Goal: Task Accomplishment & Management: Complete application form

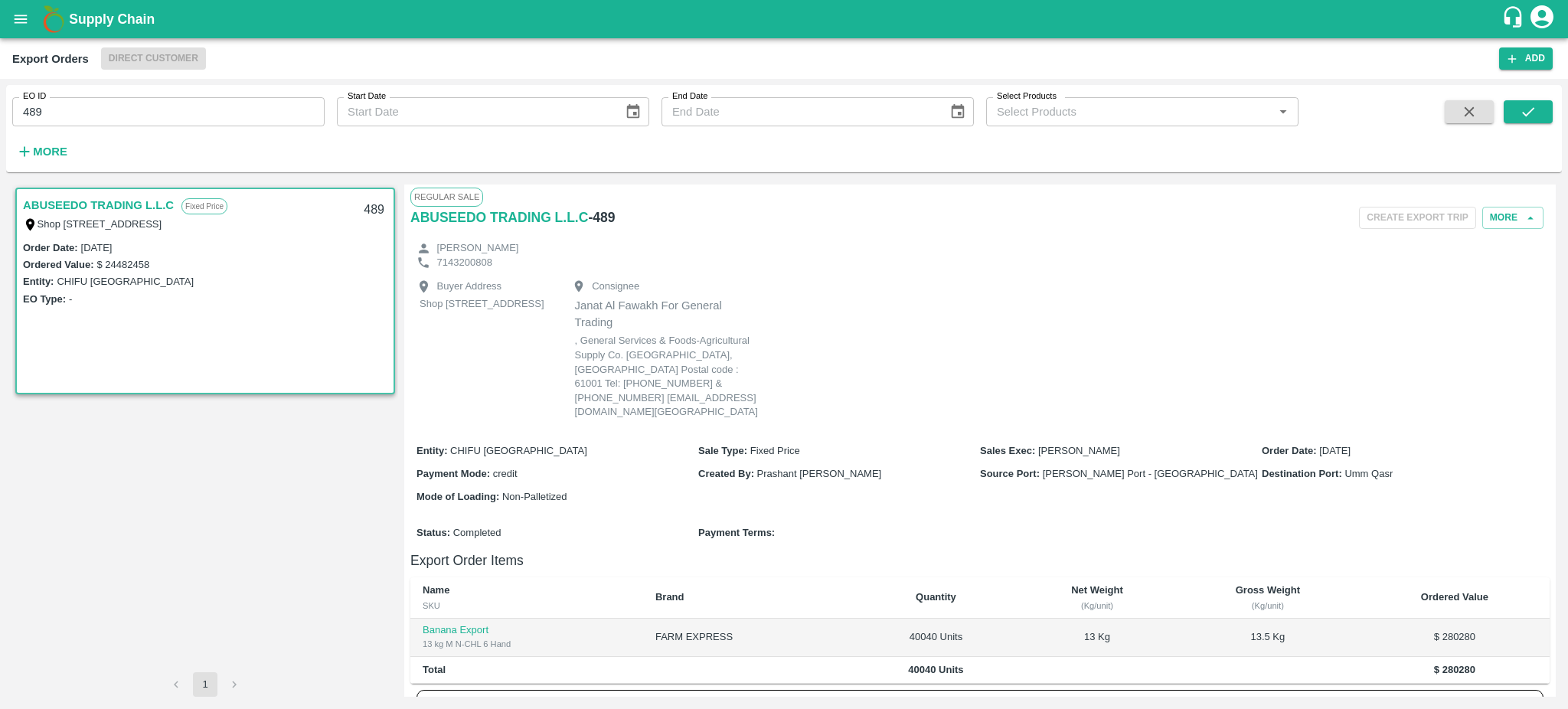
scroll to position [1175, 0]
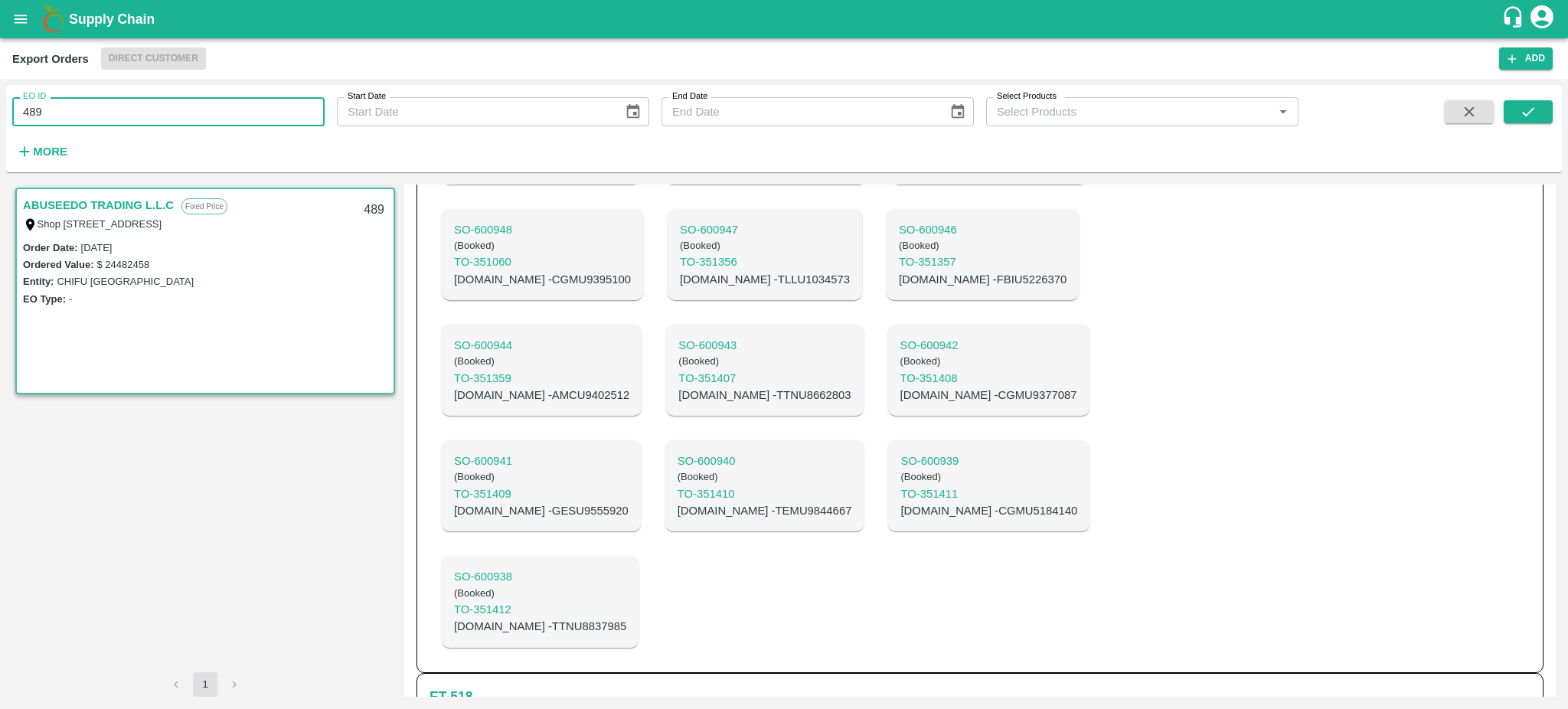
click at [56, 123] on input "489" at bounding box center [168, 111] width 312 height 29
type input "489"
click at [1528, 112] on icon "submit" at bounding box center [1528, 111] width 13 height 9
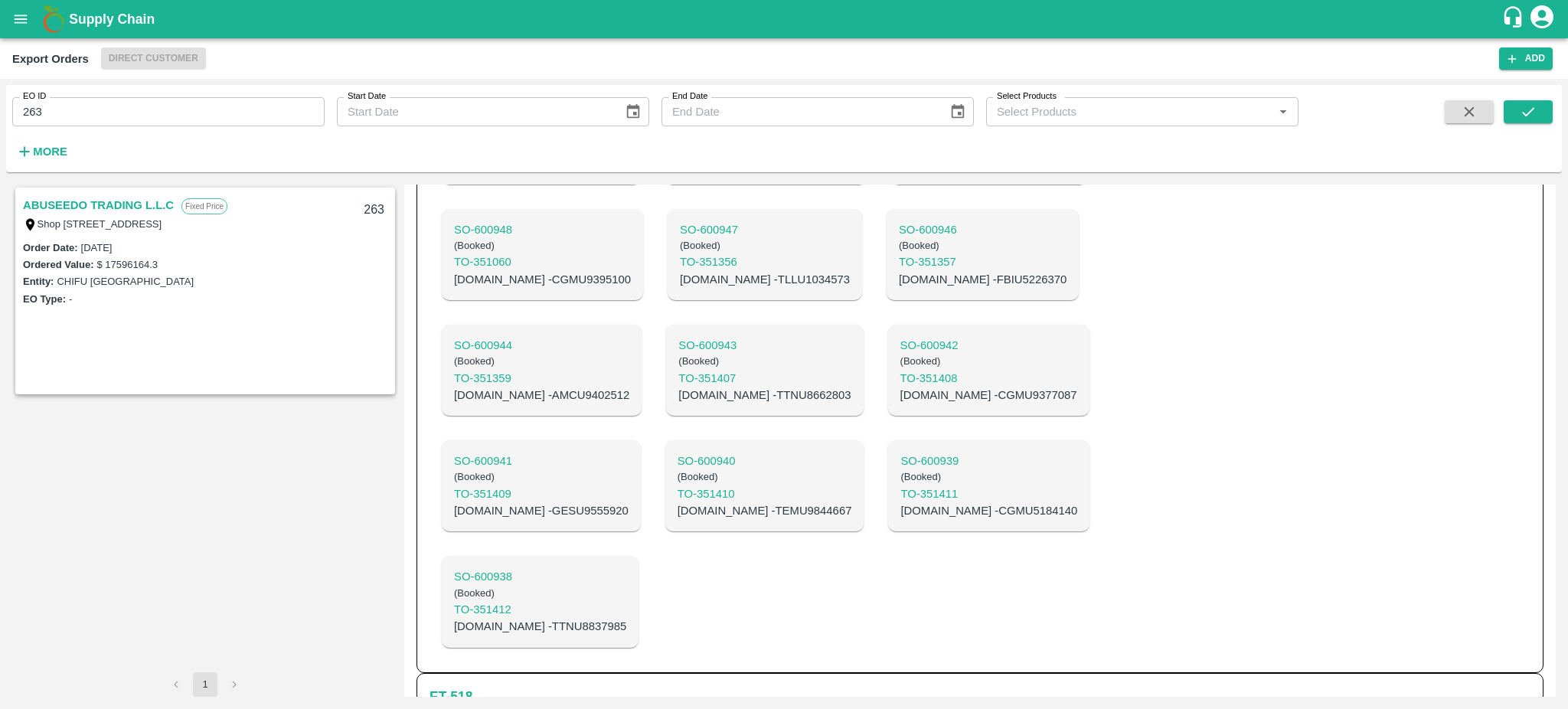
click at [143, 203] on link "ABUSEEDO TRADING L.L.C" at bounding box center [98, 205] width 151 height 20
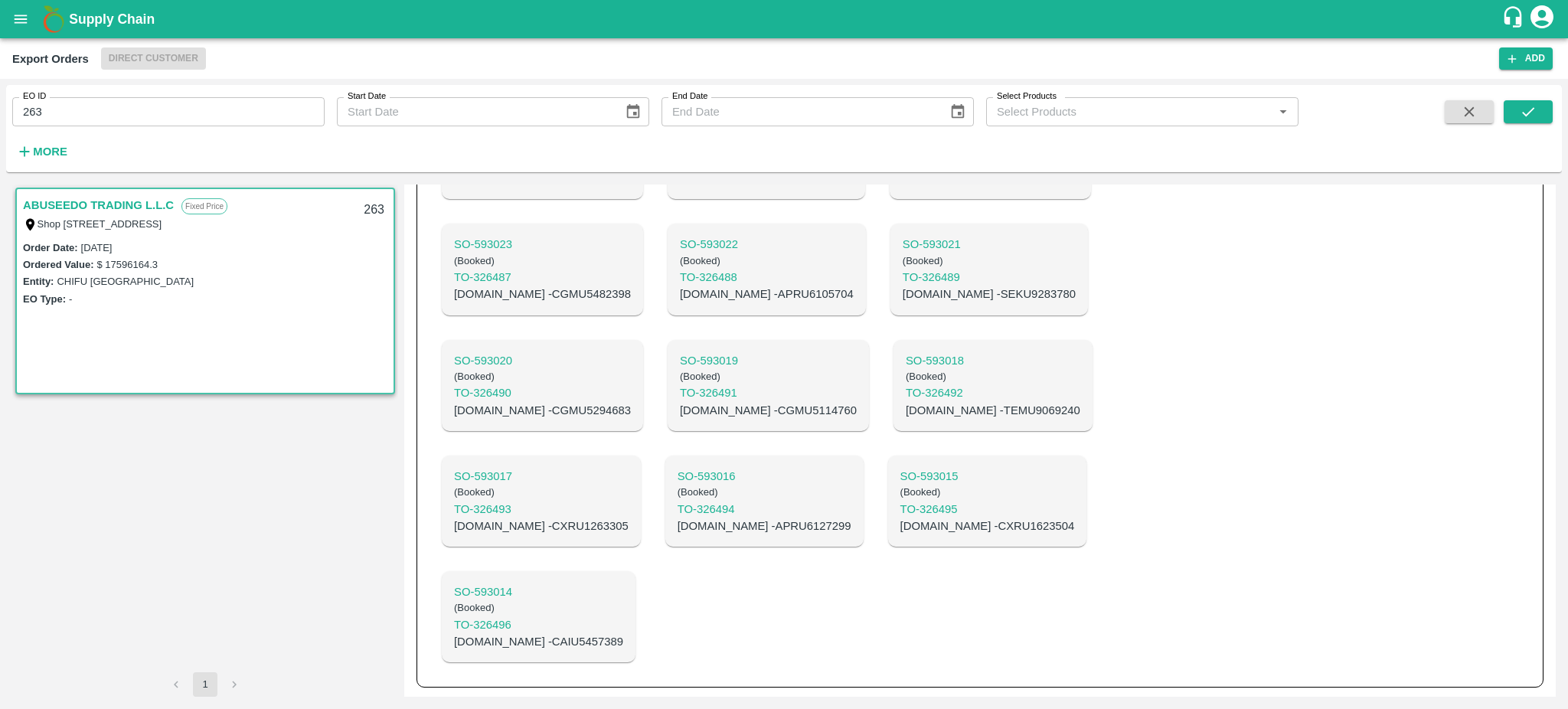
scroll to position [868, 0]
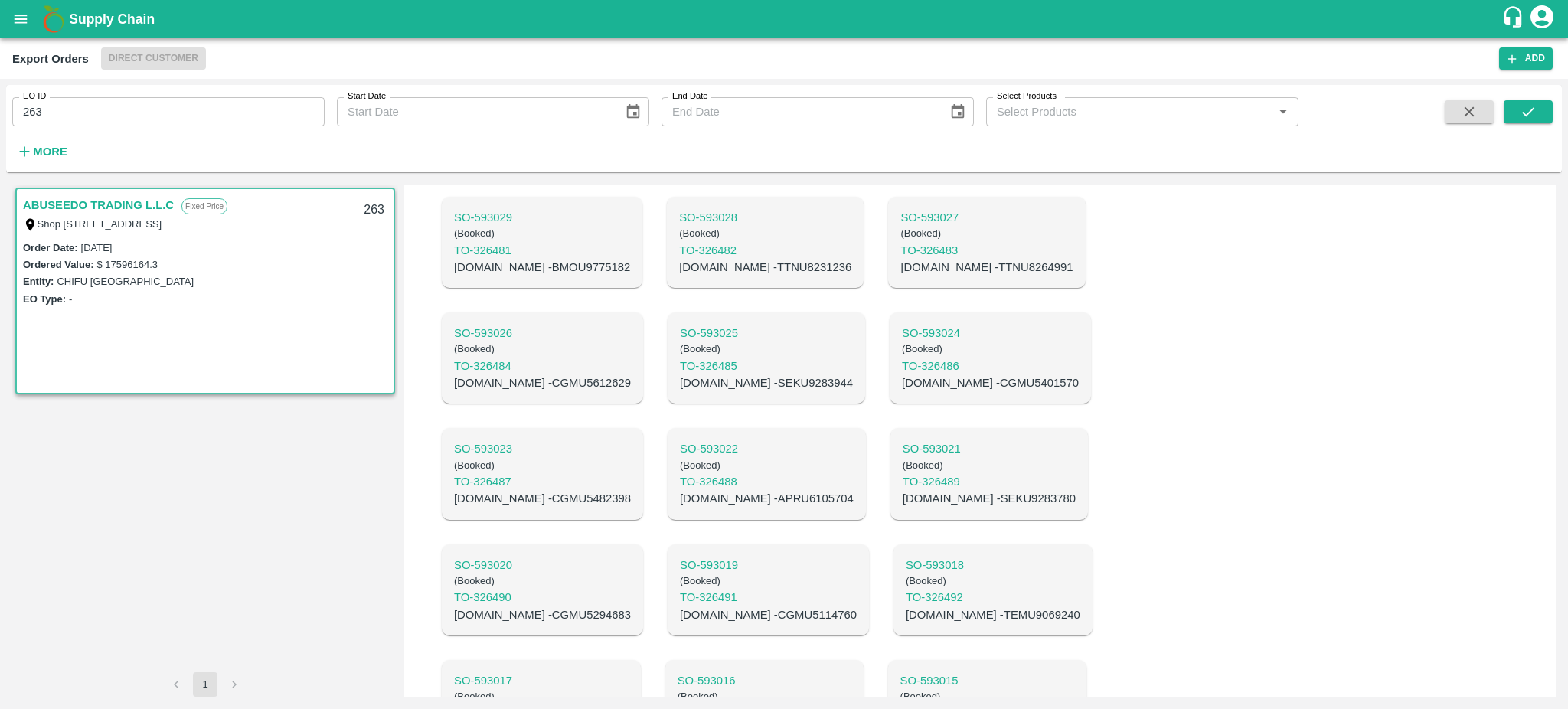
click at [143, 203] on link "ABUSEEDO TRADING L.L.C" at bounding box center [98, 205] width 151 height 20
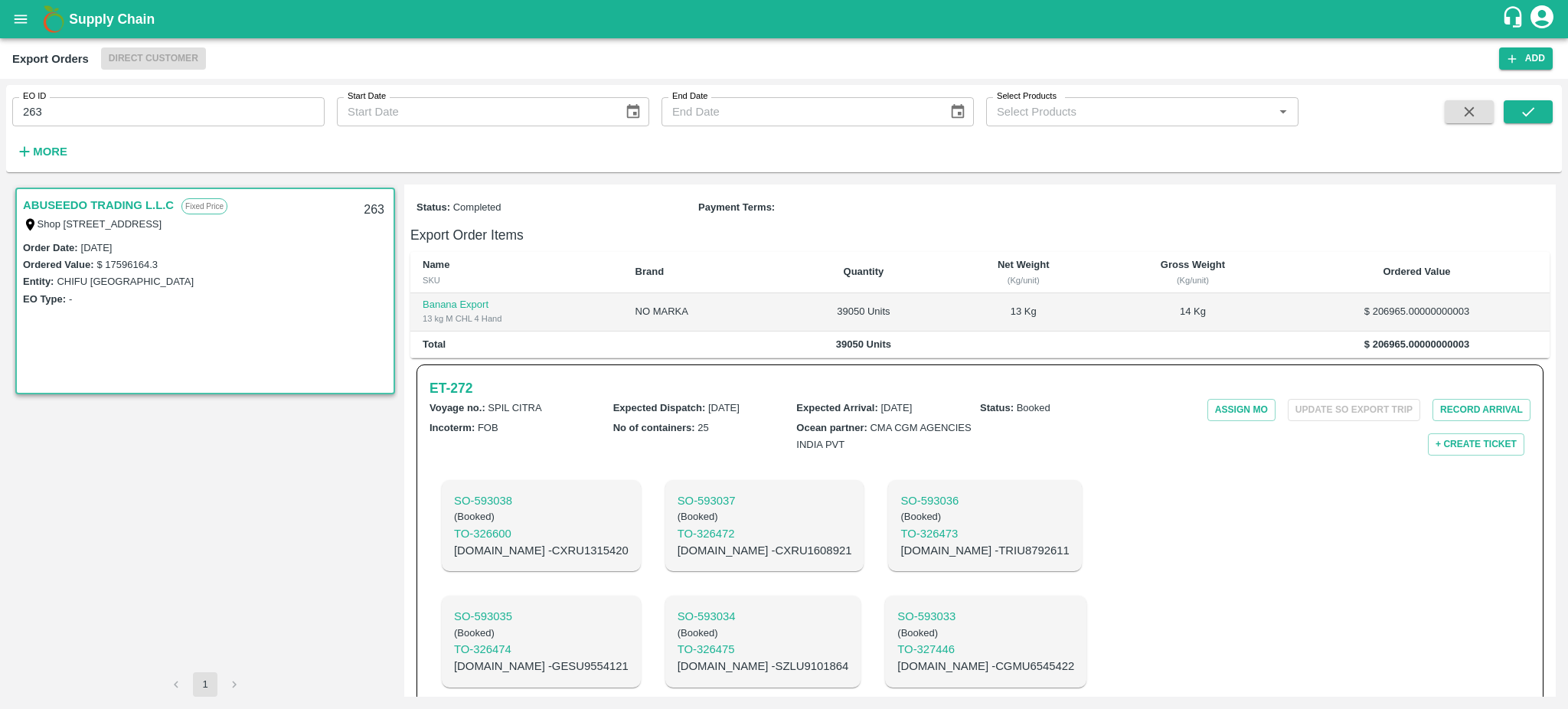
scroll to position [242, 0]
click at [453, 394] on h6 "ET- 272" at bounding box center [451, 383] width 43 height 21
click at [107, 120] on input "263" at bounding box center [168, 111] width 312 height 29
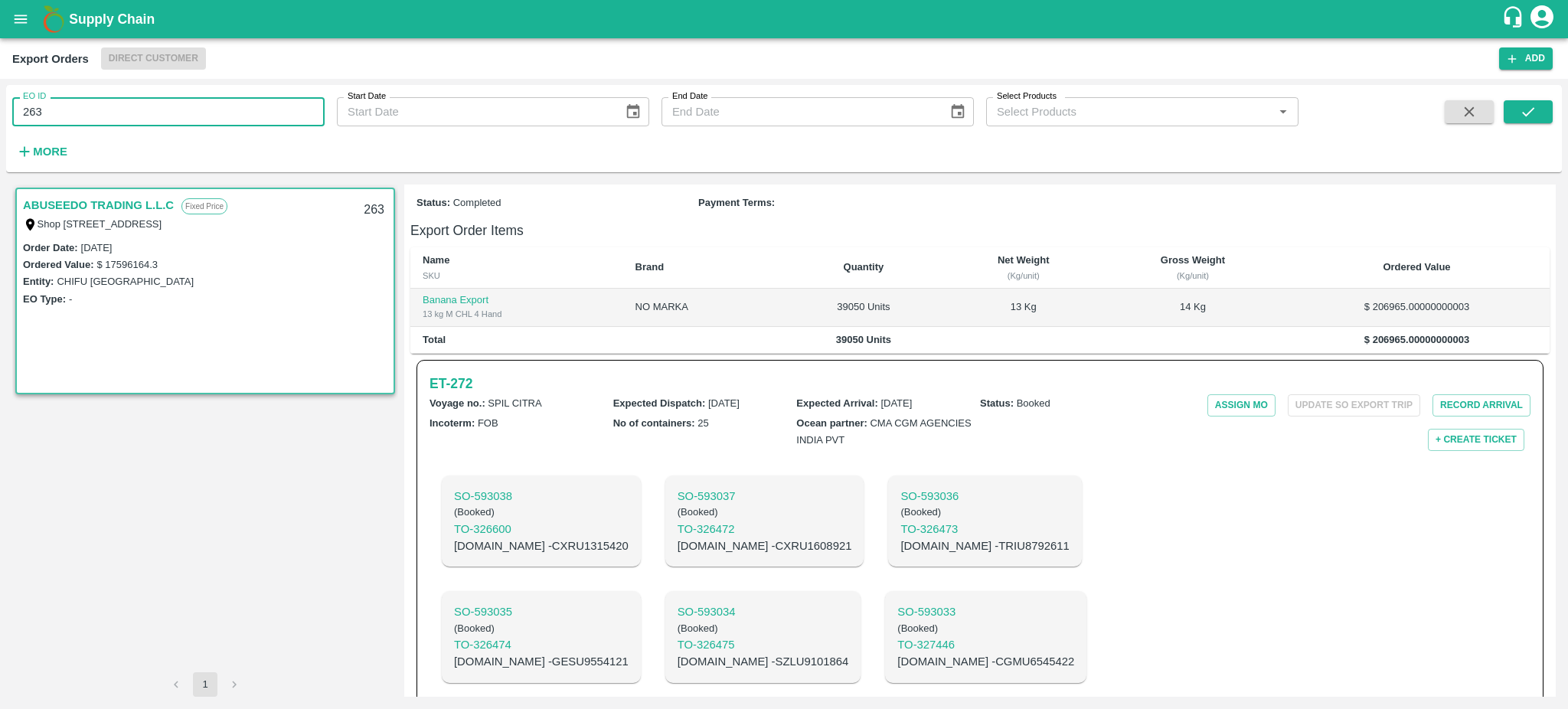
click at [107, 120] on input "263" at bounding box center [168, 111] width 312 height 29
type input "263"
paste input "text"
click at [1539, 100] on button "submit" at bounding box center [1528, 111] width 49 height 23
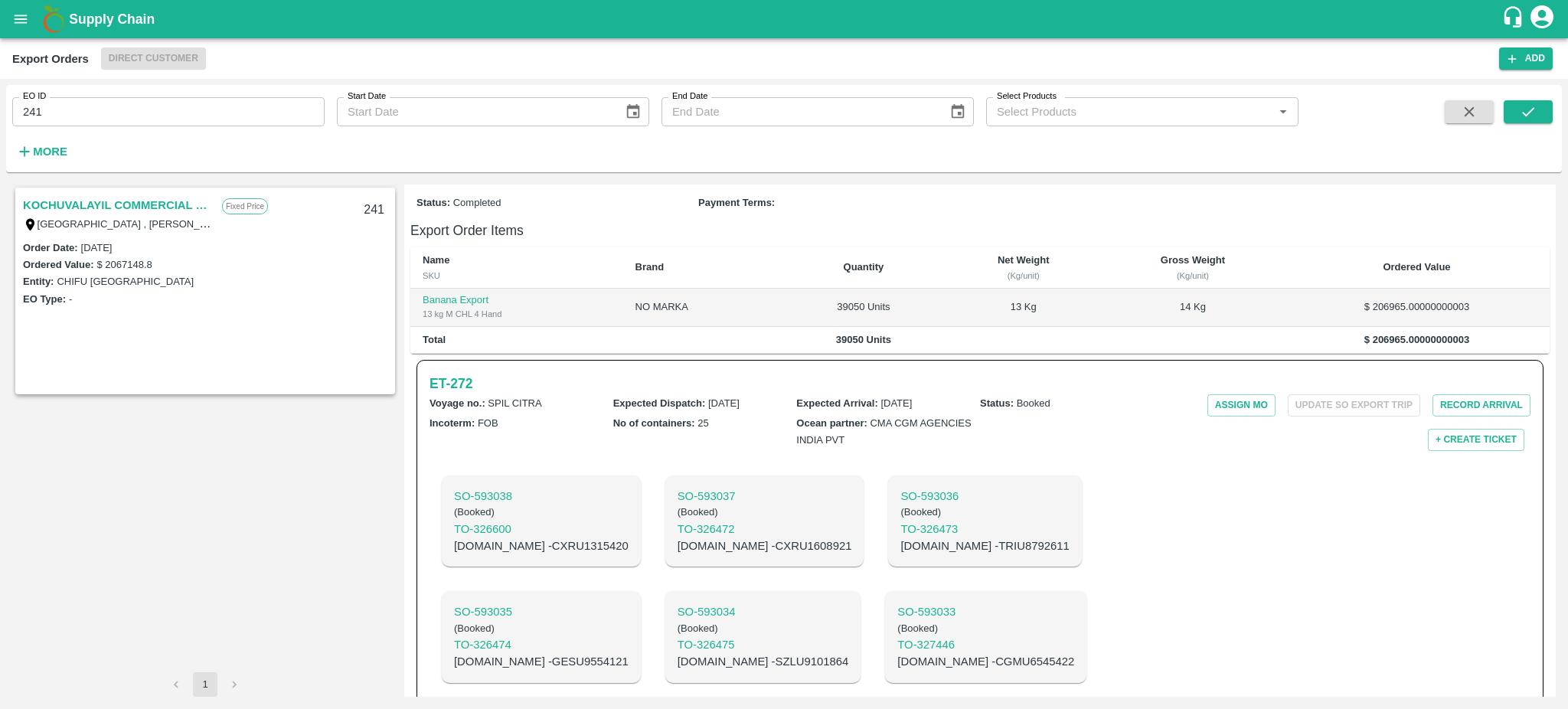
click at [83, 198] on link "KOCHUVALAYIL COMMERCIAL CENTRE LLC" at bounding box center [118, 205] width 191 height 20
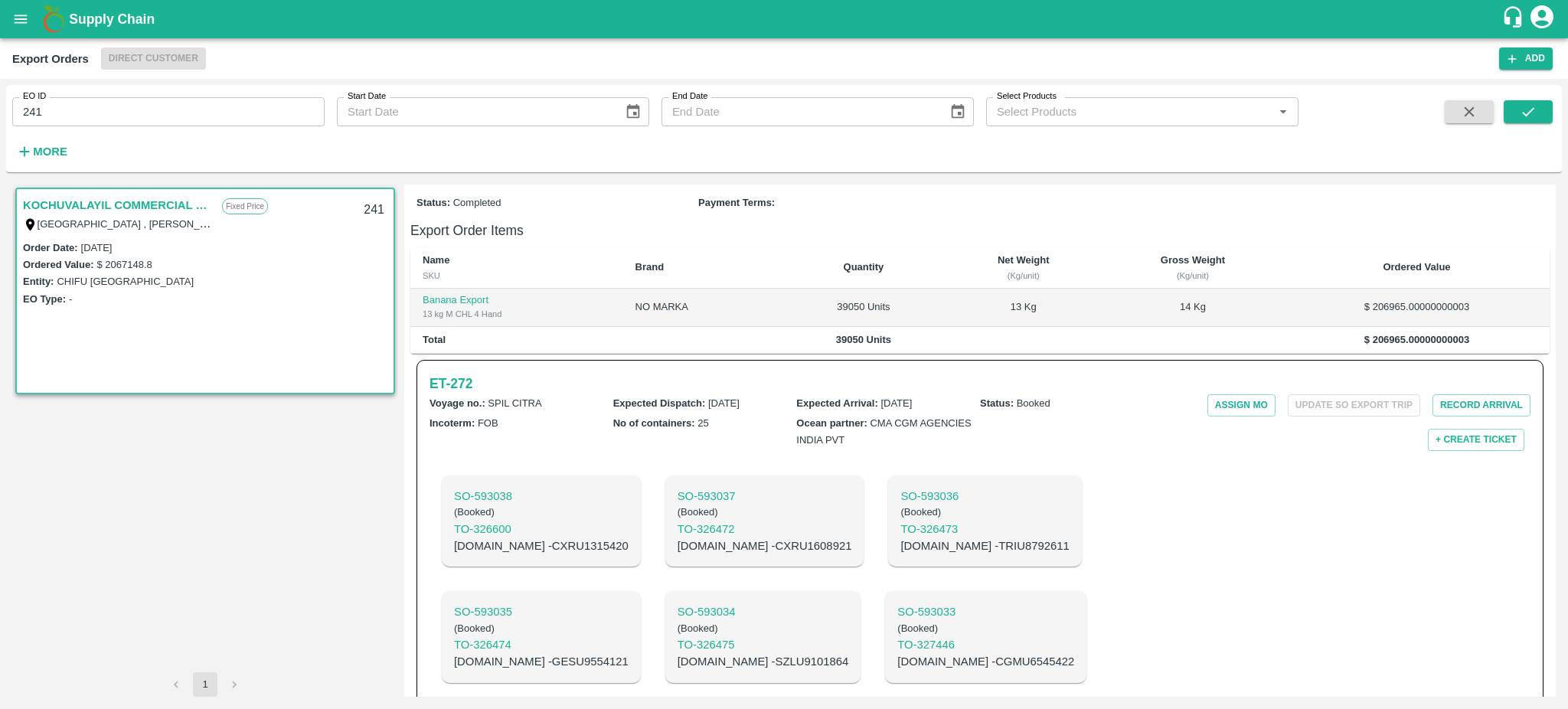
scroll to position [191, 0]
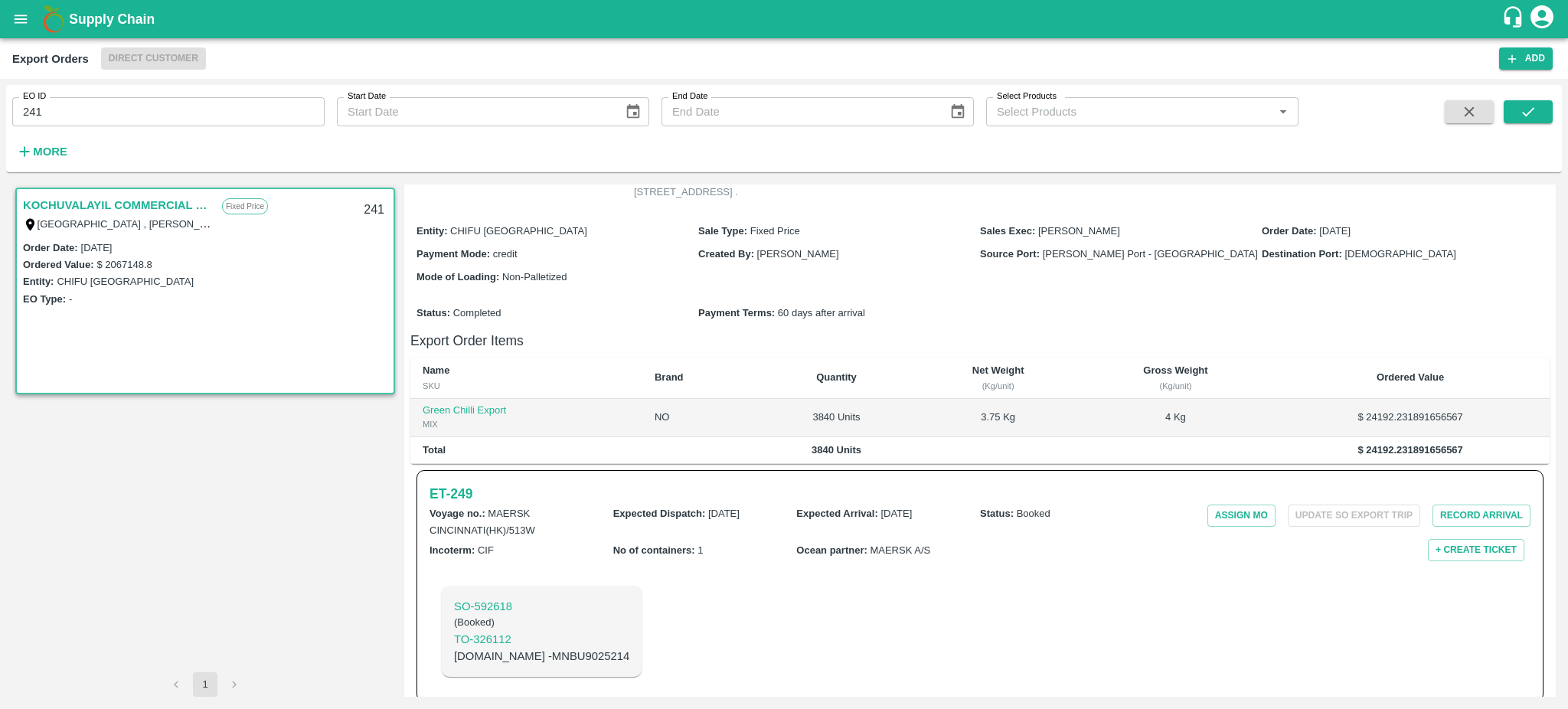
click at [138, 200] on link "KOCHUVALAYIL COMMERCIAL CENTRE LLC" at bounding box center [118, 205] width 191 height 20
click at [459, 483] on h6 "ET- 249" at bounding box center [451, 493] width 43 height 21
click at [68, 112] on input "241" at bounding box center [168, 111] width 312 height 29
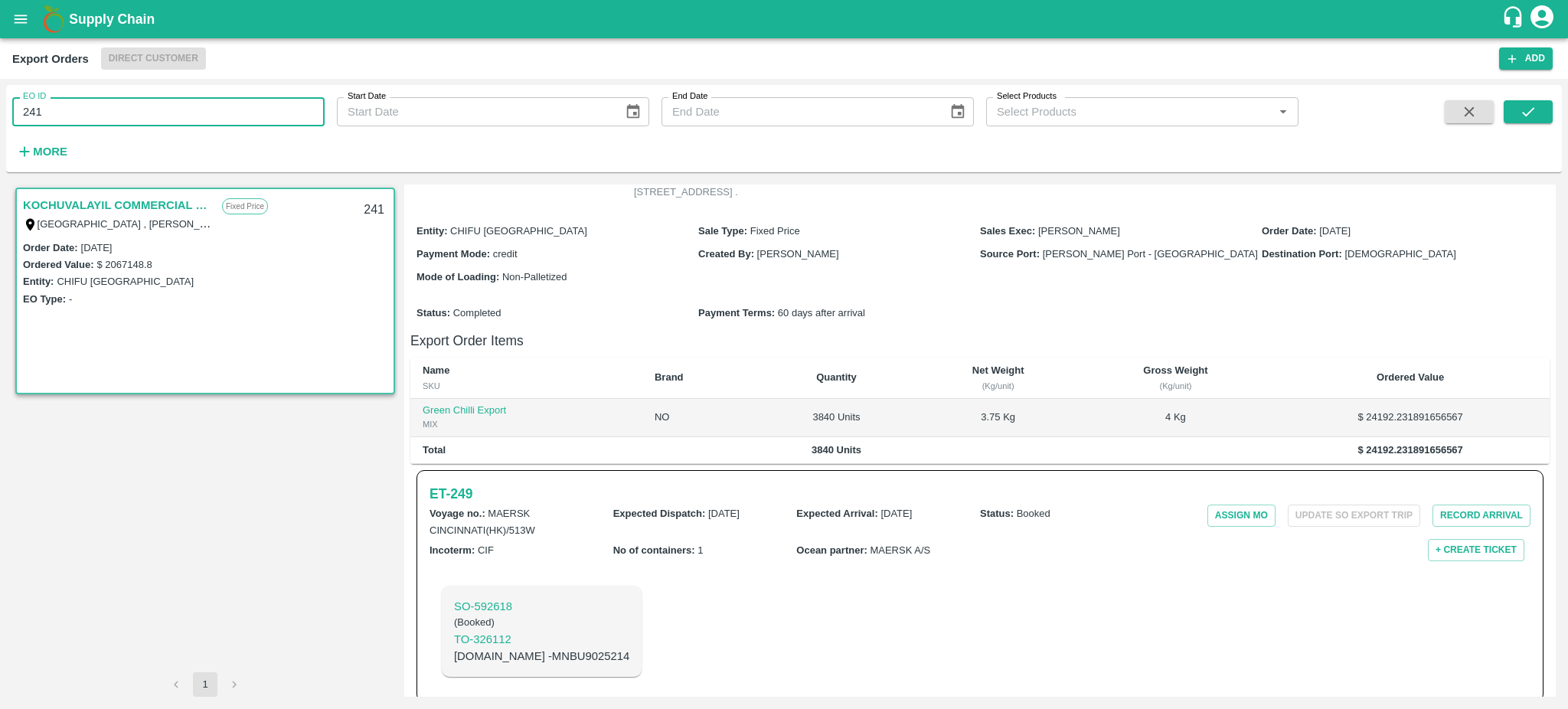
type input "241"
click at [1534, 116] on icon "submit" at bounding box center [1528, 112] width 17 height 17
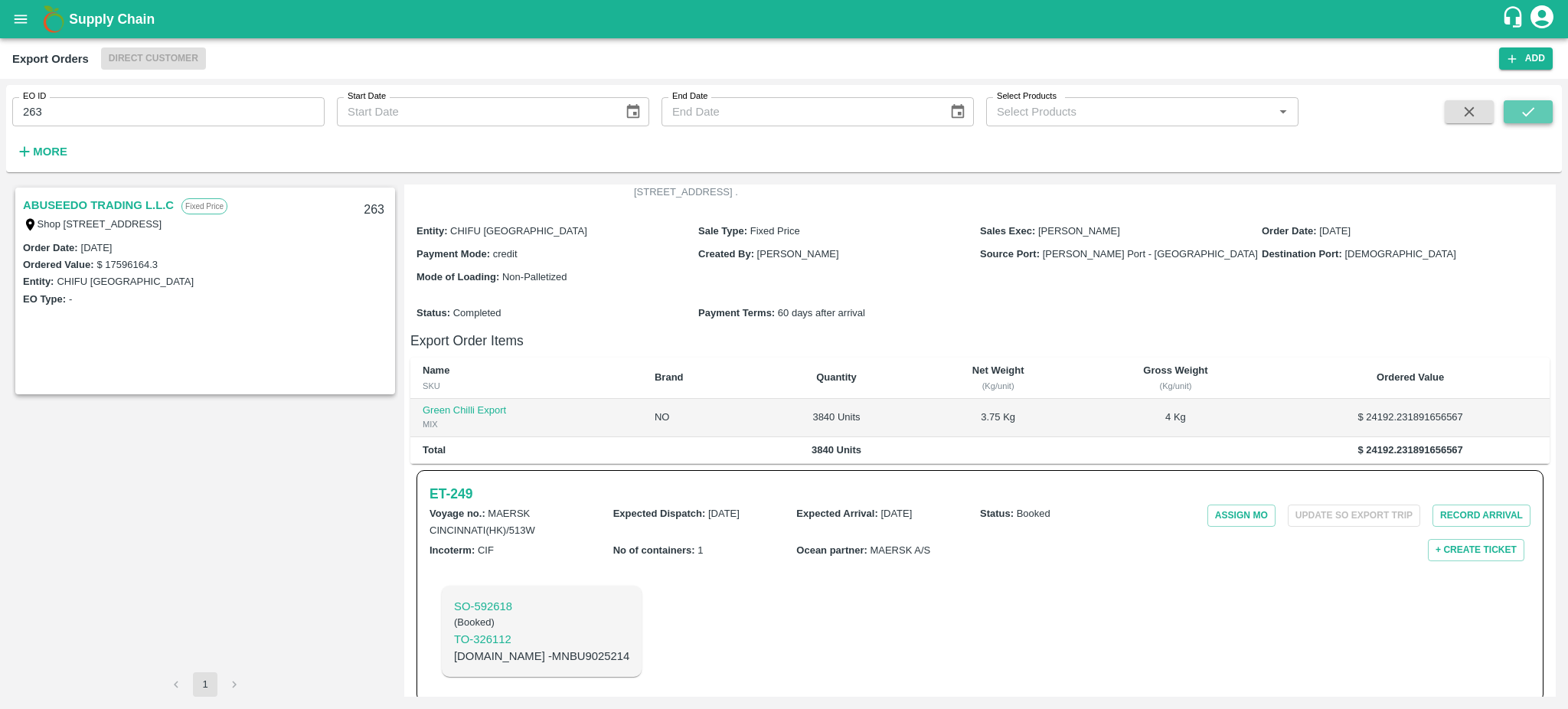
click at [1534, 116] on icon "submit" at bounding box center [1528, 112] width 17 height 17
click at [119, 199] on link "ABUSEEDO TRADING L.L.C" at bounding box center [98, 205] width 151 height 20
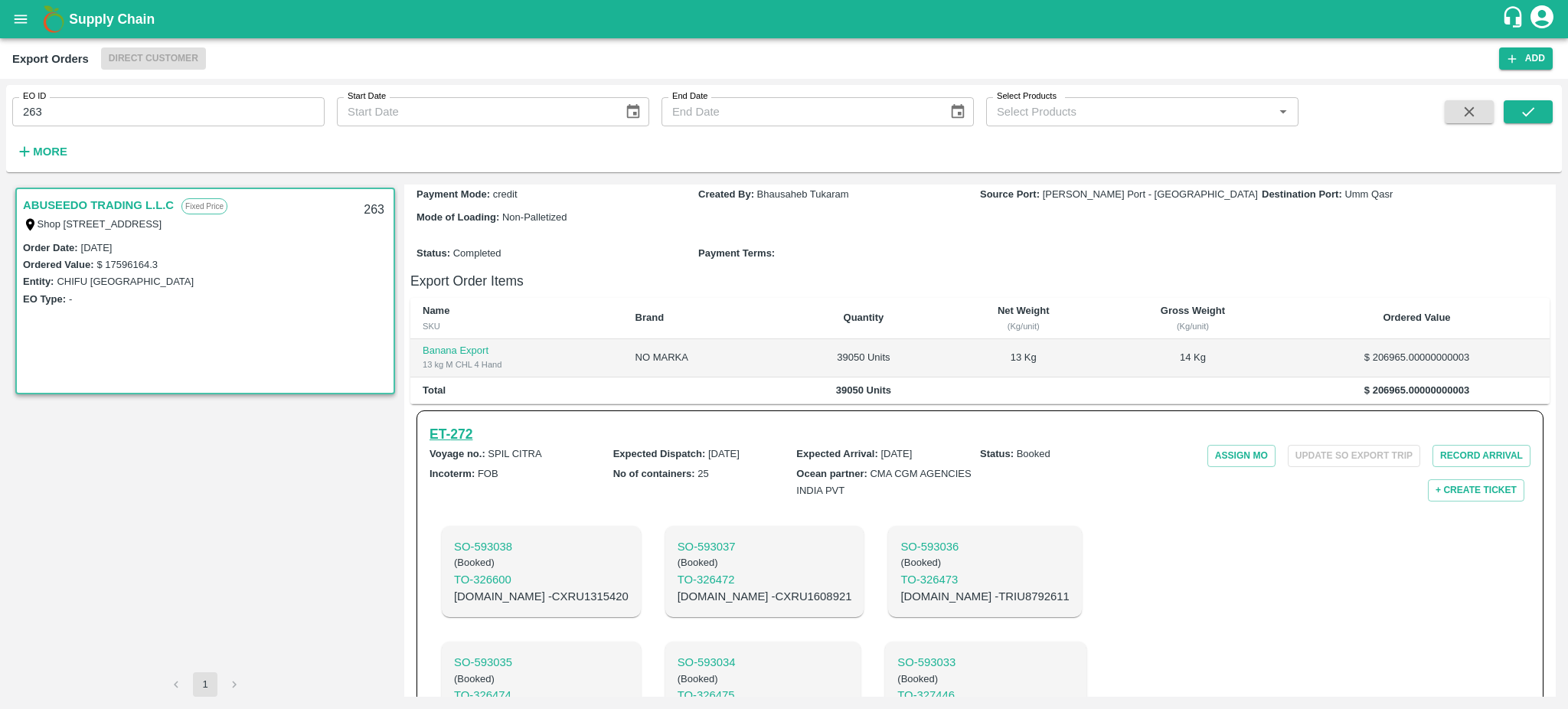
click at [461, 445] on h6 "ET- 272" at bounding box center [451, 434] width 43 height 21
click at [121, 114] on input "263" at bounding box center [168, 111] width 312 height 29
type input "263"
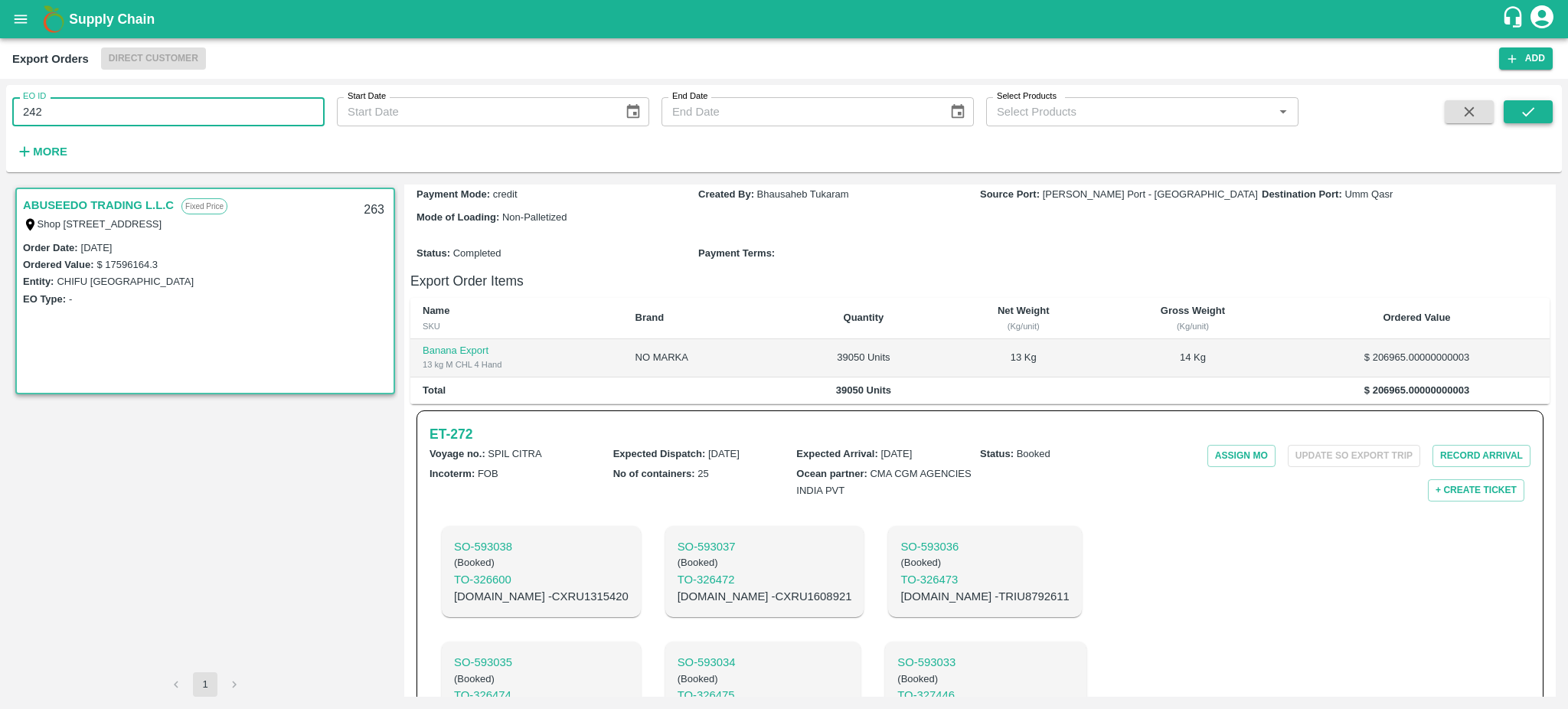
type input "242"
click at [1534, 105] on icon "submit" at bounding box center [1528, 112] width 17 height 17
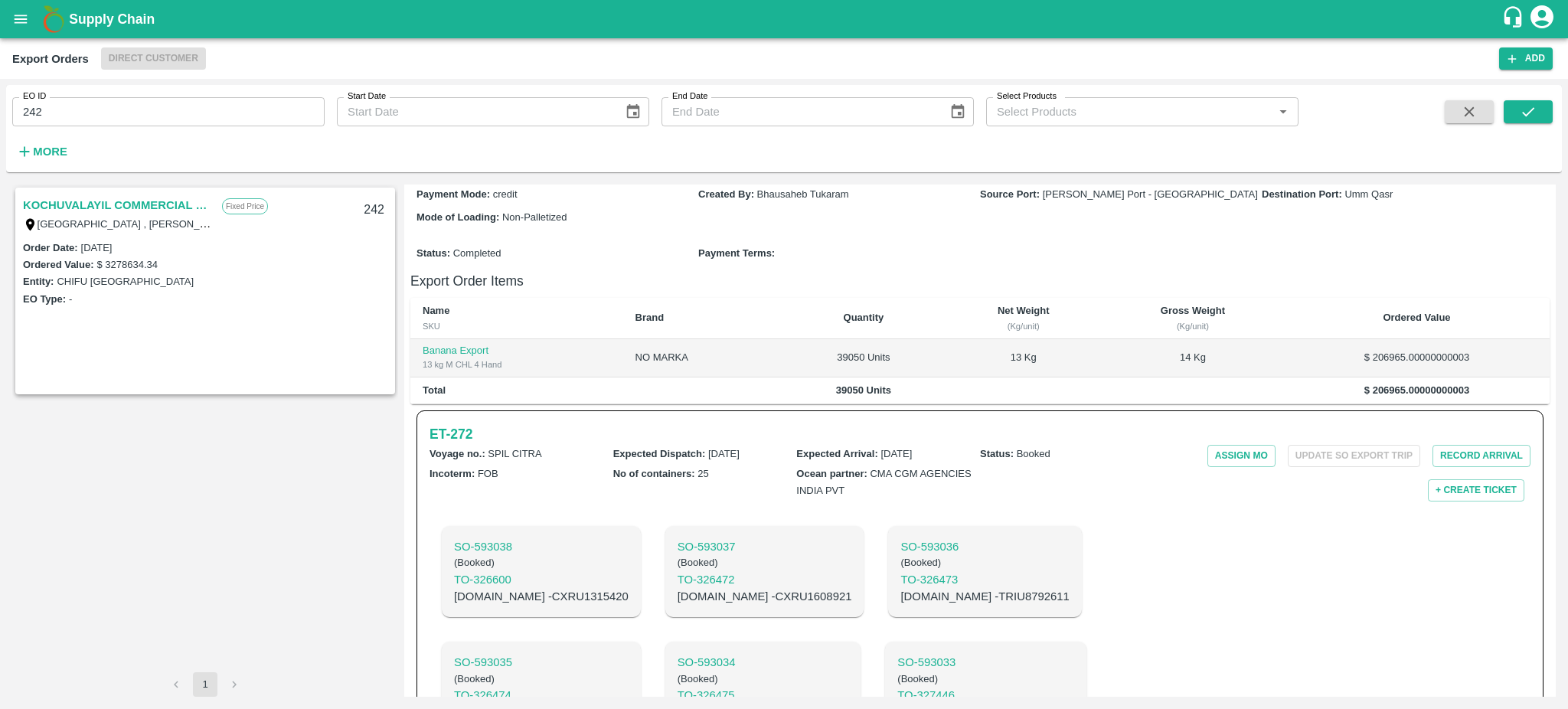
click at [118, 201] on link "KOCHUVALAYIL COMMERCIAL CENTRE LLC" at bounding box center [118, 205] width 191 height 20
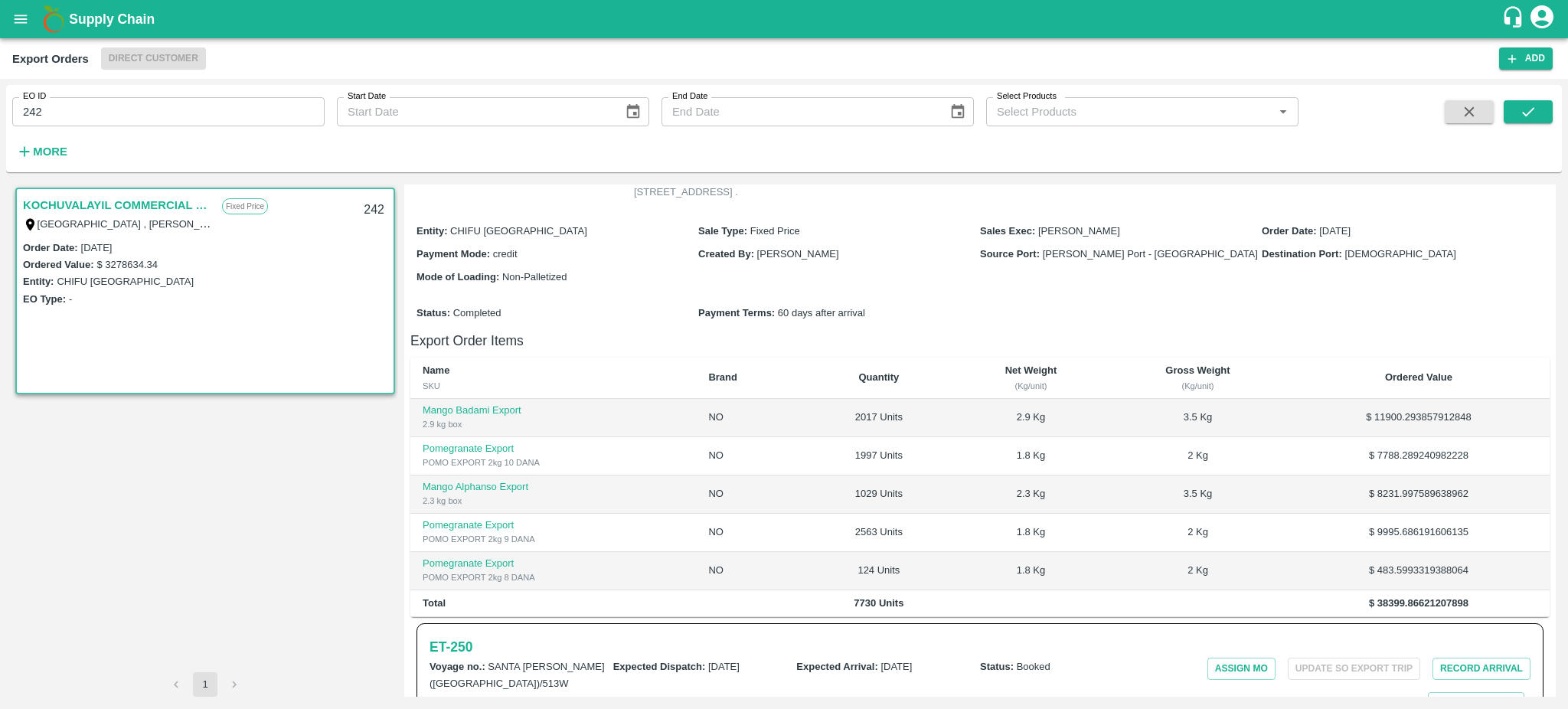
scroll to position [208, 0]
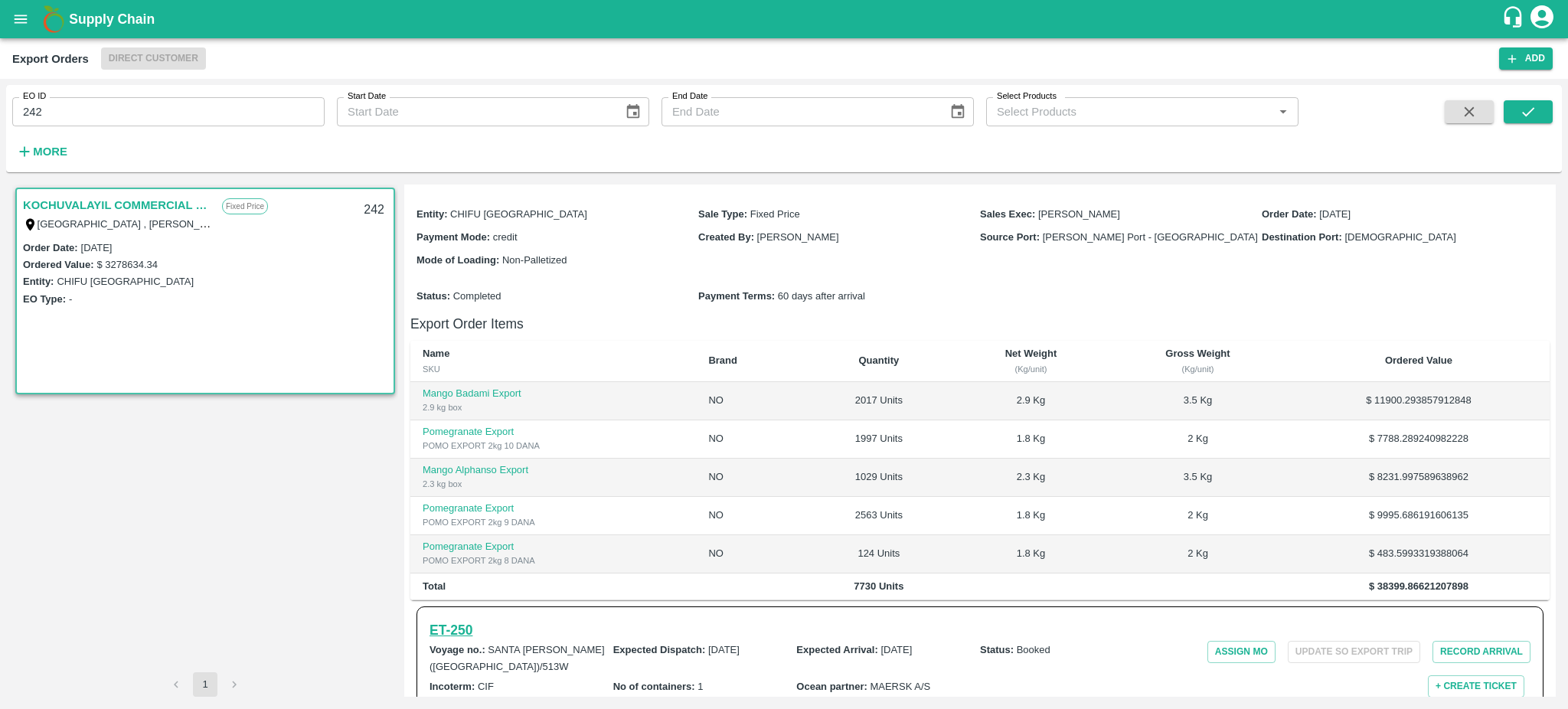
click at [467, 619] on h6 "ET- 250" at bounding box center [451, 629] width 43 height 21
click at [19, 24] on icon "open drawer" at bounding box center [21, 19] width 17 height 17
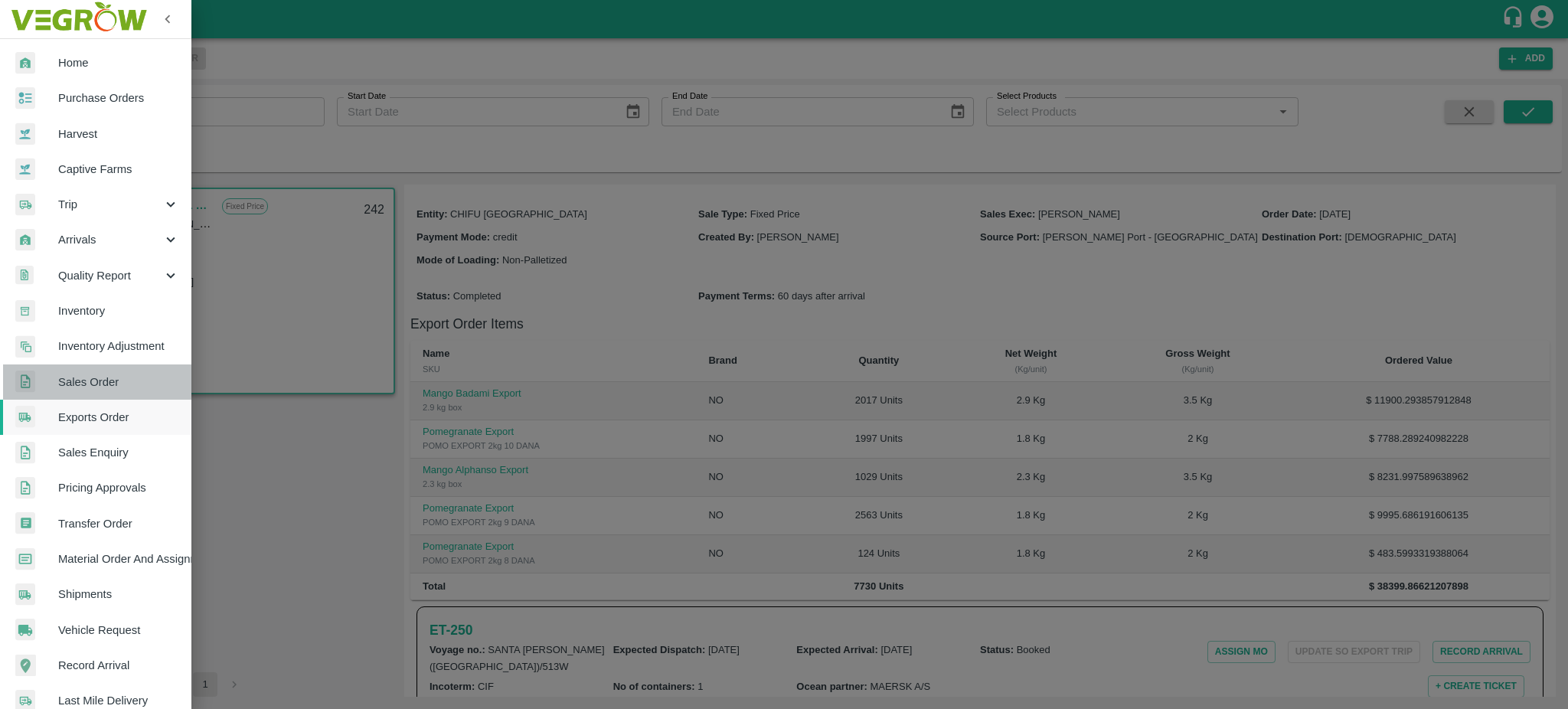
click at [99, 384] on span "Sales Order" at bounding box center [119, 382] width 121 height 17
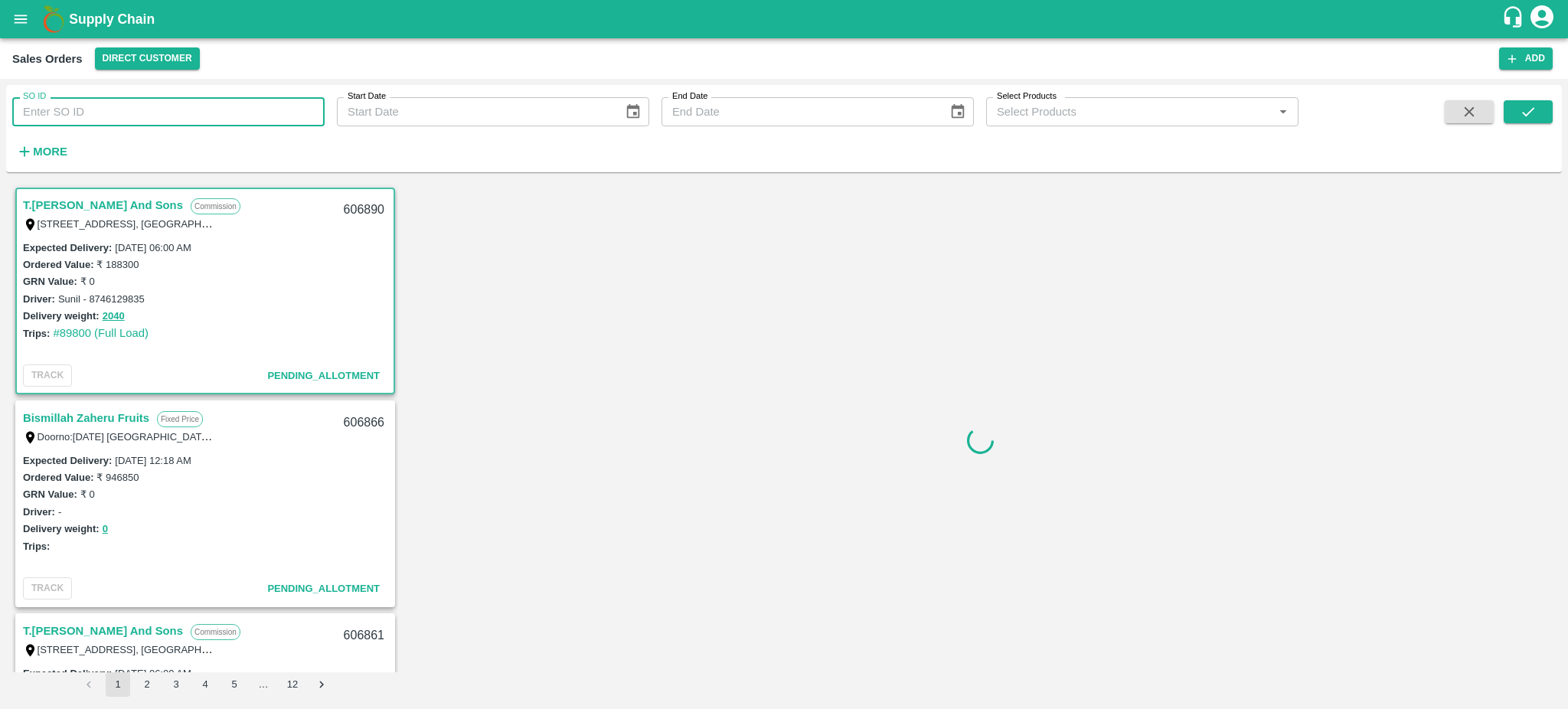
click at [93, 106] on input "SO ID" at bounding box center [168, 111] width 312 height 29
paste input "604855"
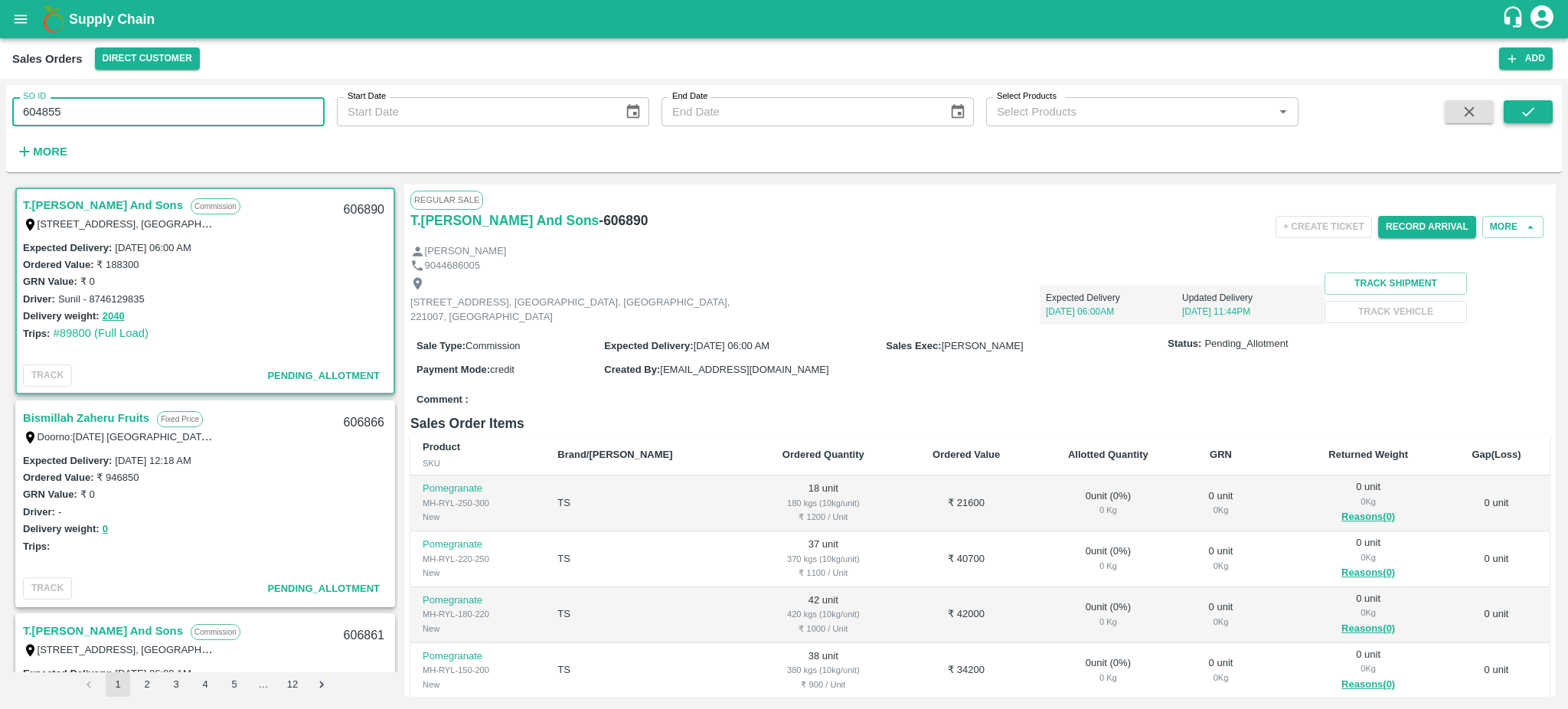
type input "604855"
click at [1539, 111] on button "submit" at bounding box center [1528, 111] width 49 height 23
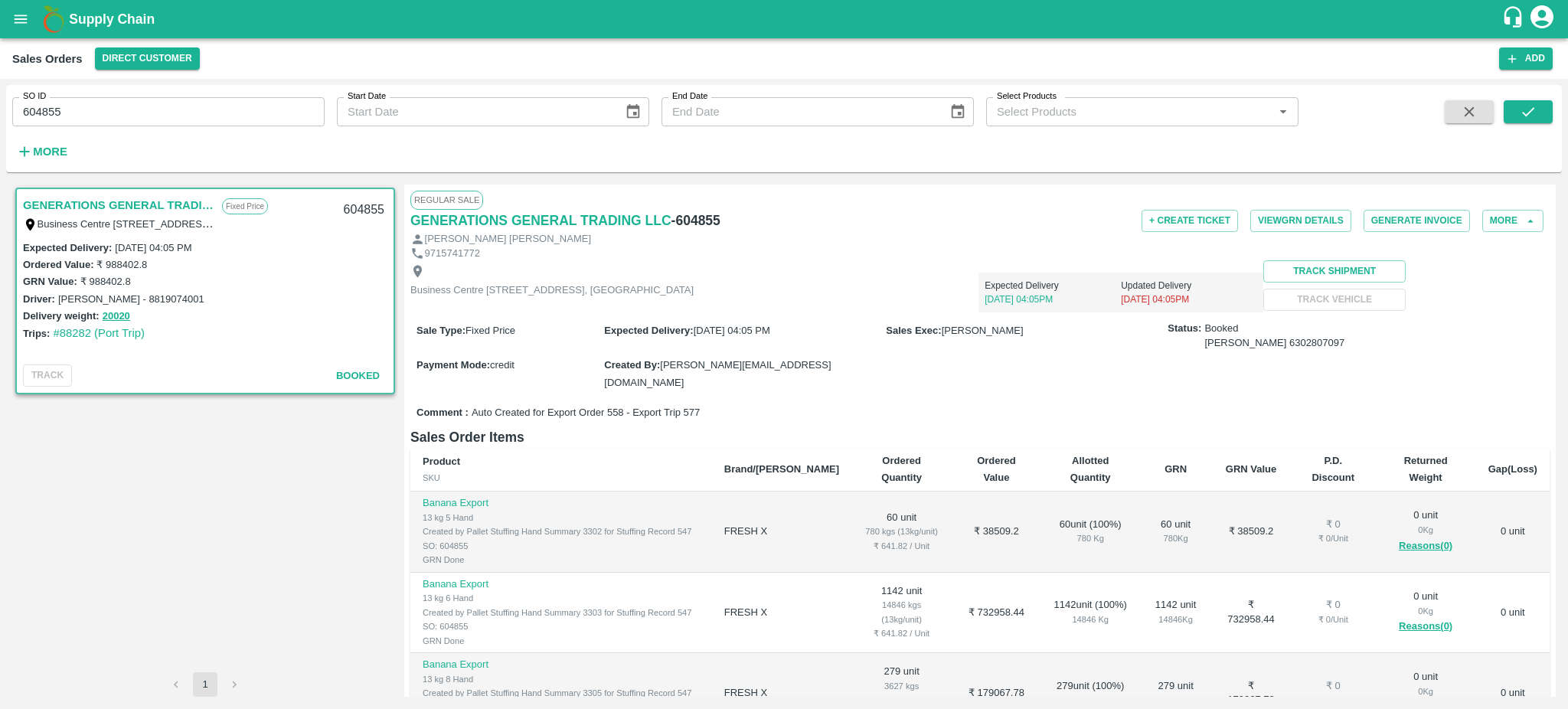
click at [87, 204] on link "GENERATIONS GENERAL TRADING LLC" at bounding box center [118, 205] width 191 height 20
click at [120, 202] on link "GENERATIONS GENERAL TRADING LLC" at bounding box center [118, 205] width 191 height 20
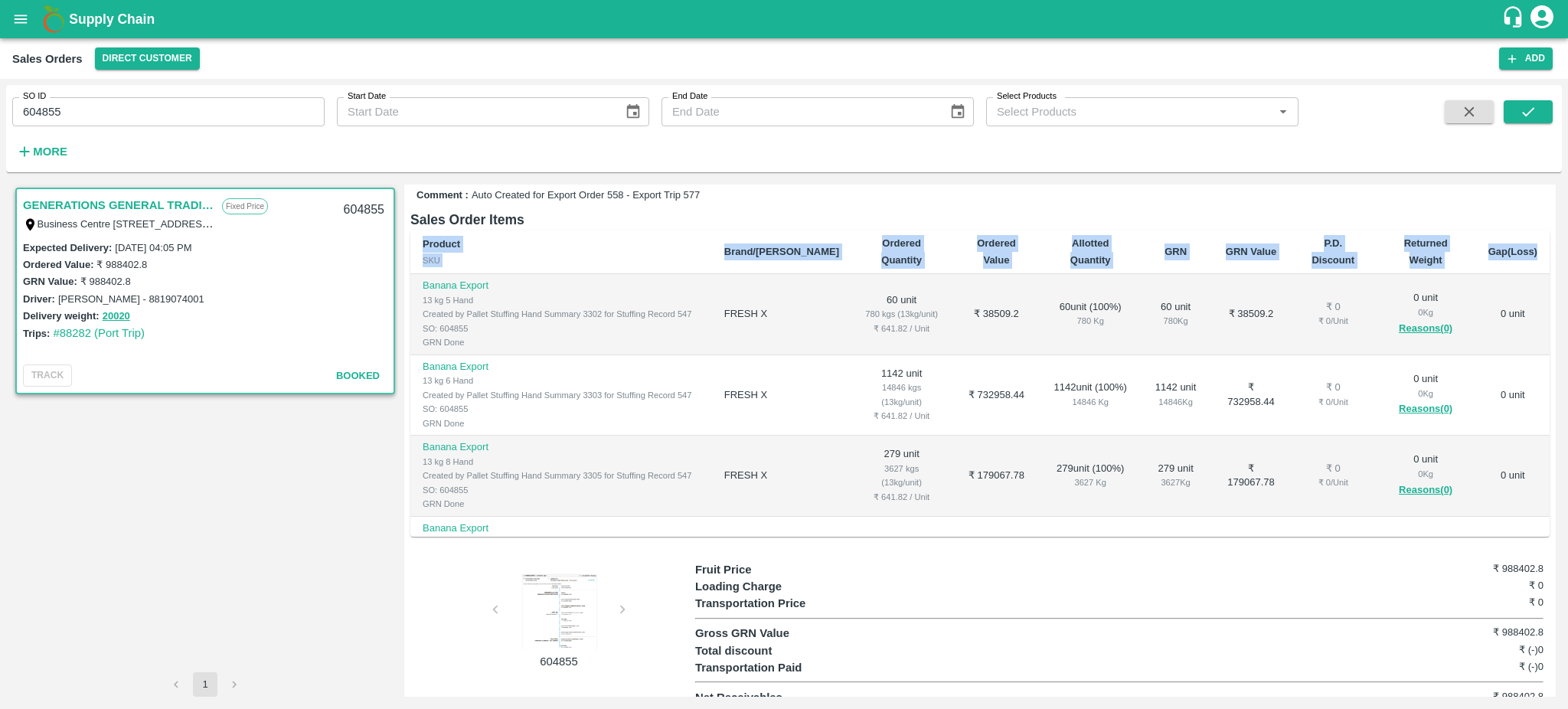
drag, startPoint x: 1556, startPoint y: 438, endPoint x: 1535, endPoint y: 258, distance: 181.2
click at [1535, 258] on div "GENERATIONS GENERAL TRADING LLC Fixed Price Business Centre 1, M Floor,, The Me…" at bounding box center [783, 440] width 1555 height 525
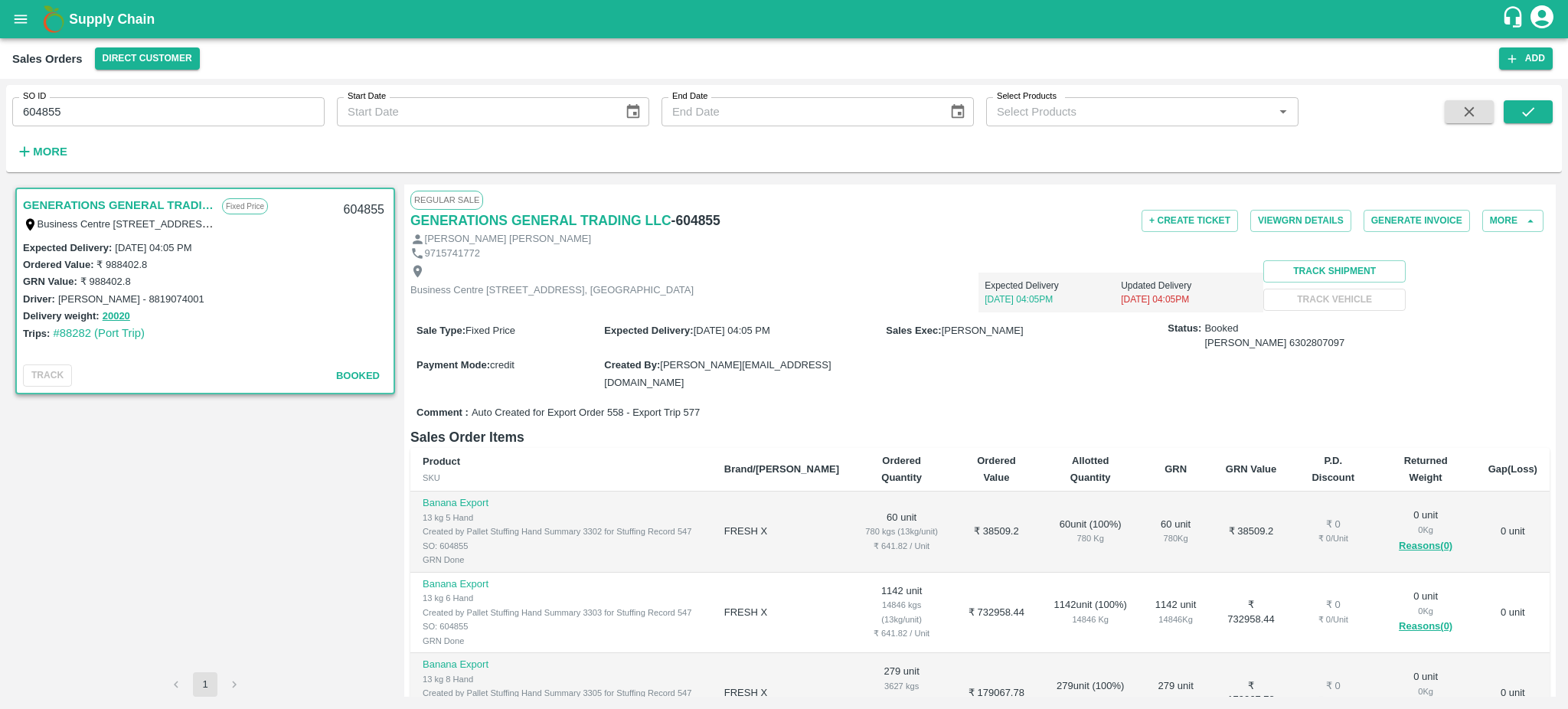
click at [768, 403] on div "Comment : Auto Created for Export Order 558 - Export Trip 577" at bounding box center [979, 413] width 1139 height 27
click at [612, 406] on span "Auto Created for Export Order 558 - Export Trip 577" at bounding box center [585, 413] width 228 height 14
copy span "558"
click at [71, 109] on input "604855" at bounding box center [168, 111] width 312 height 29
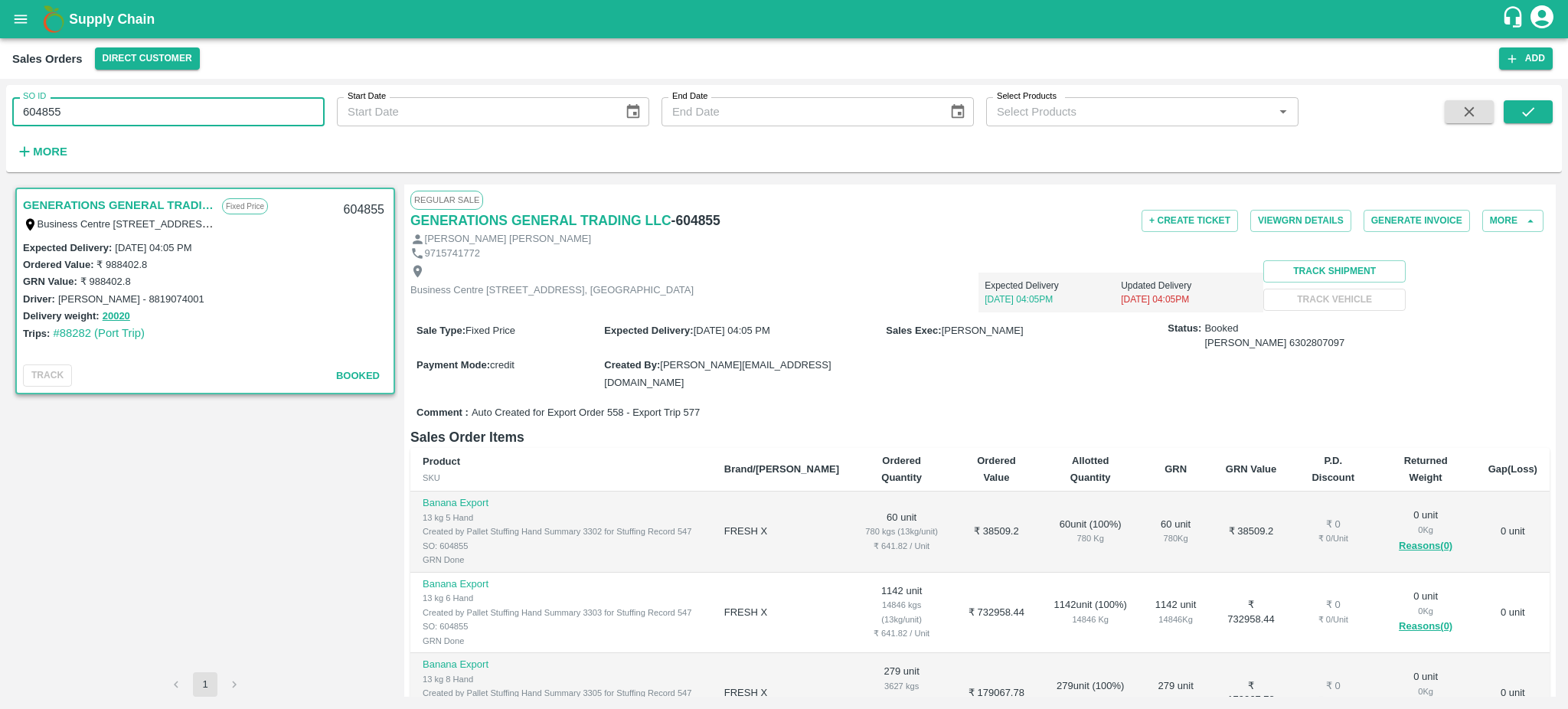
click at [71, 109] on input "604855" at bounding box center [168, 111] width 312 height 29
click at [21, 13] on icon "open drawer" at bounding box center [21, 19] width 17 height 17
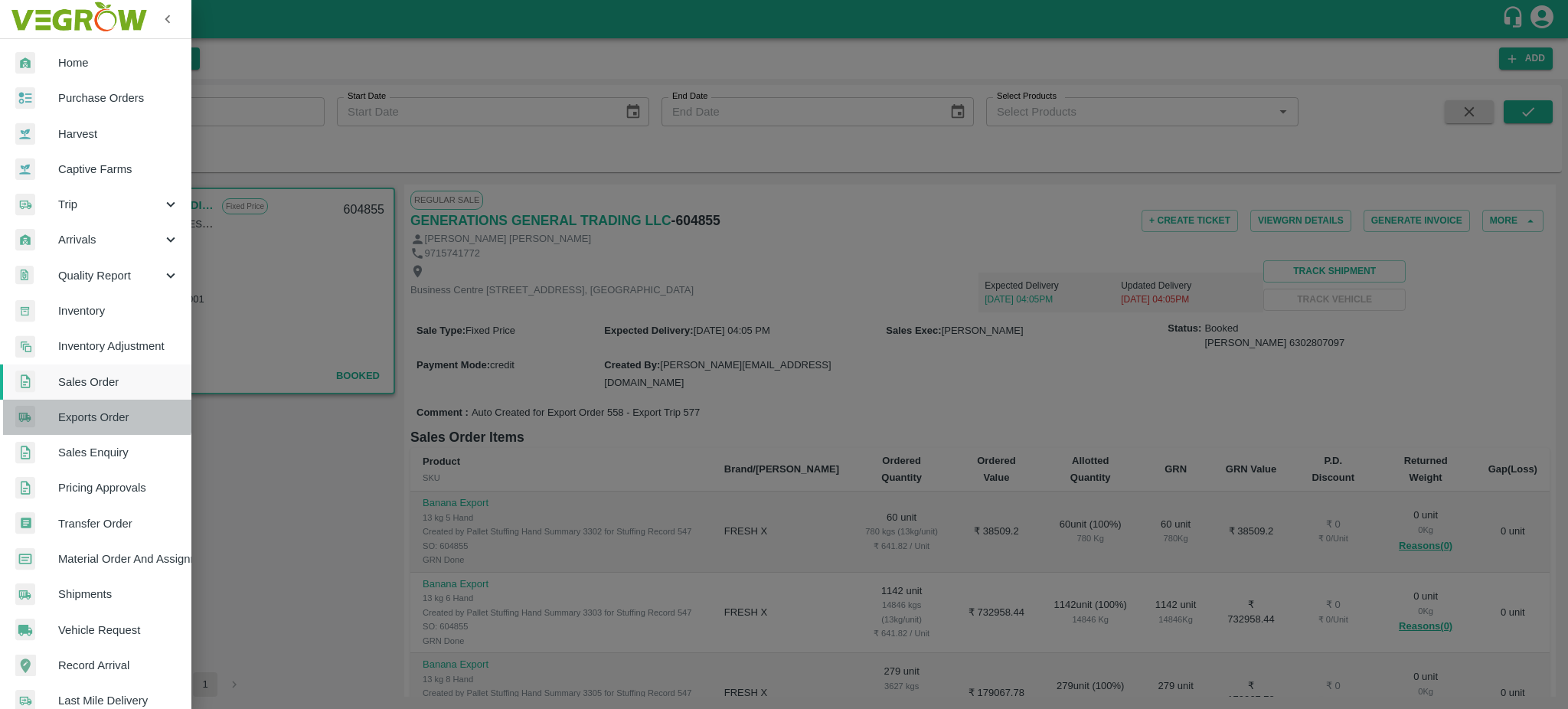
click at [88, 410] on span "Exports Order" at bounding box center [119, 417] width 121 height 17
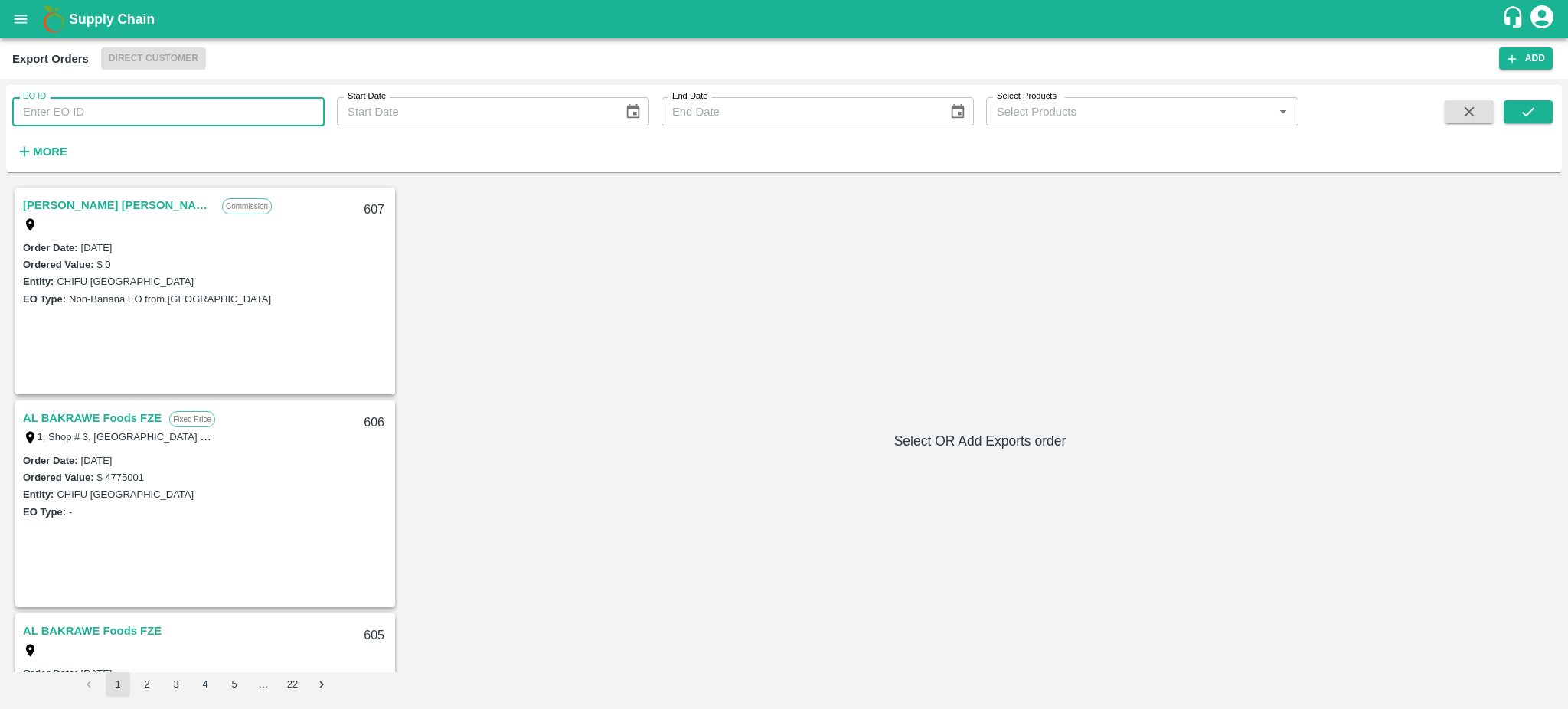
click at [80, 115] on input "EO ID" at bounding box center [168, 111] width 312 height 29
paste input "558"
type input "558"
click at [1523, 118] on icon "submit" at bounding box center [1528, 112] width 17 height 17
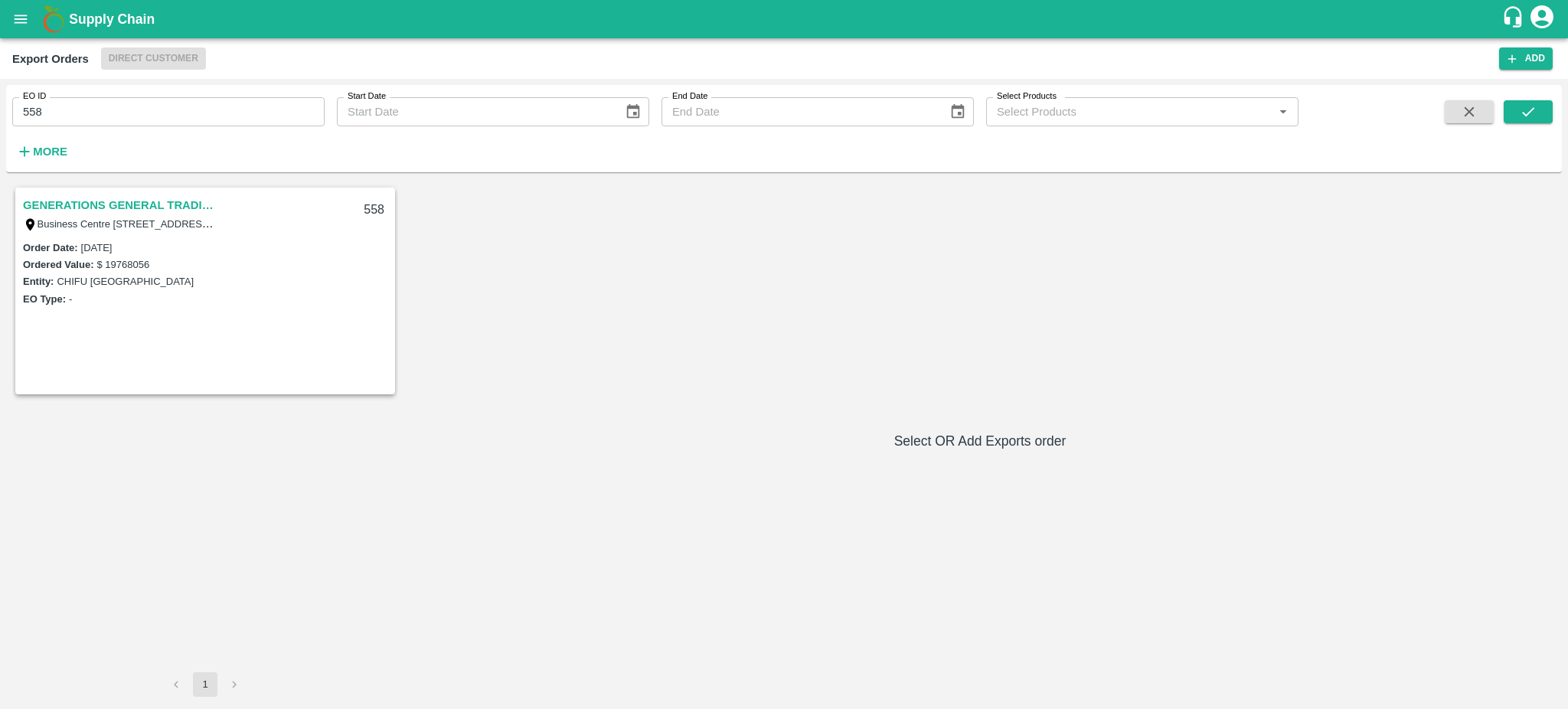
click at [109, 195] on link "GENERATIONS GENERAL TRADING LLC" at bounding box center [118, 205] width 191 height 20
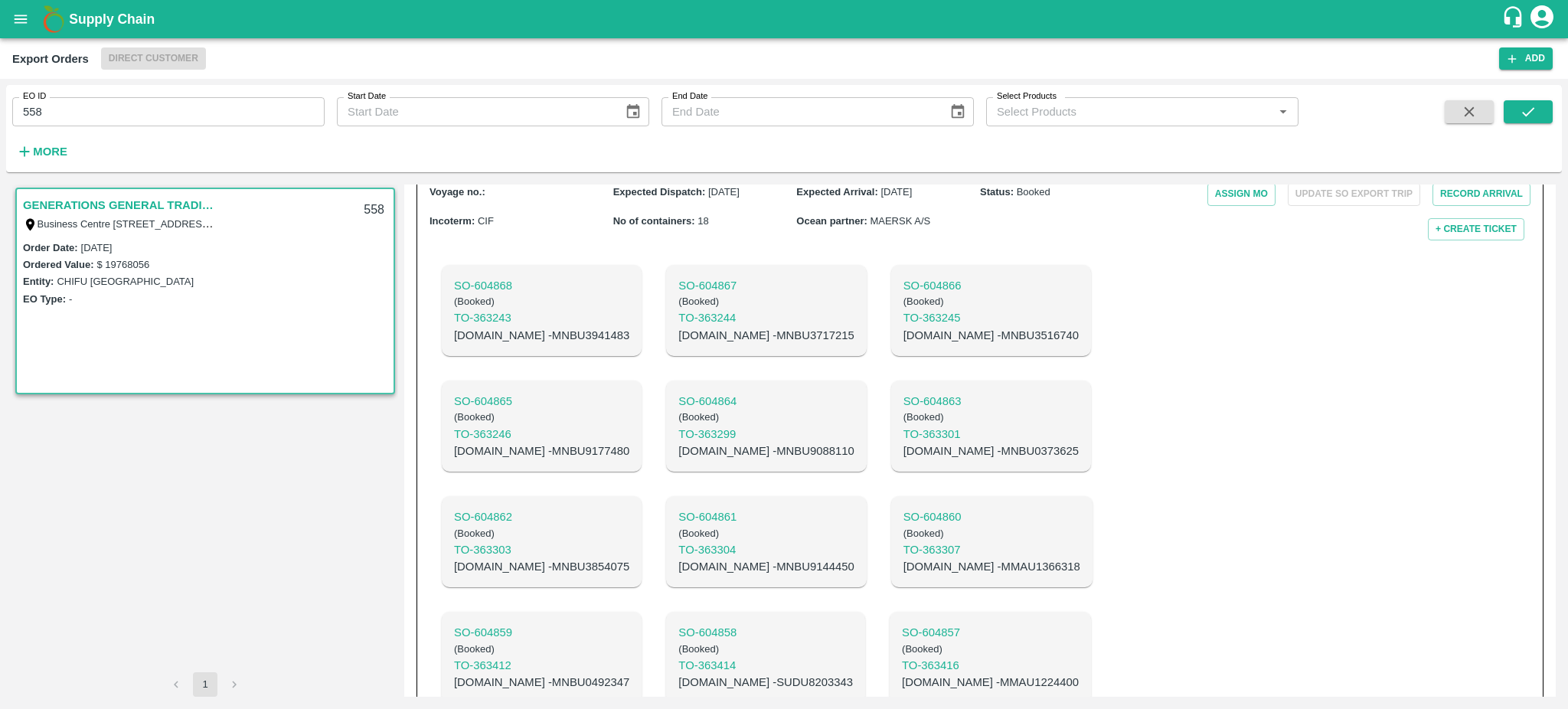
scroll to position [749, 0]
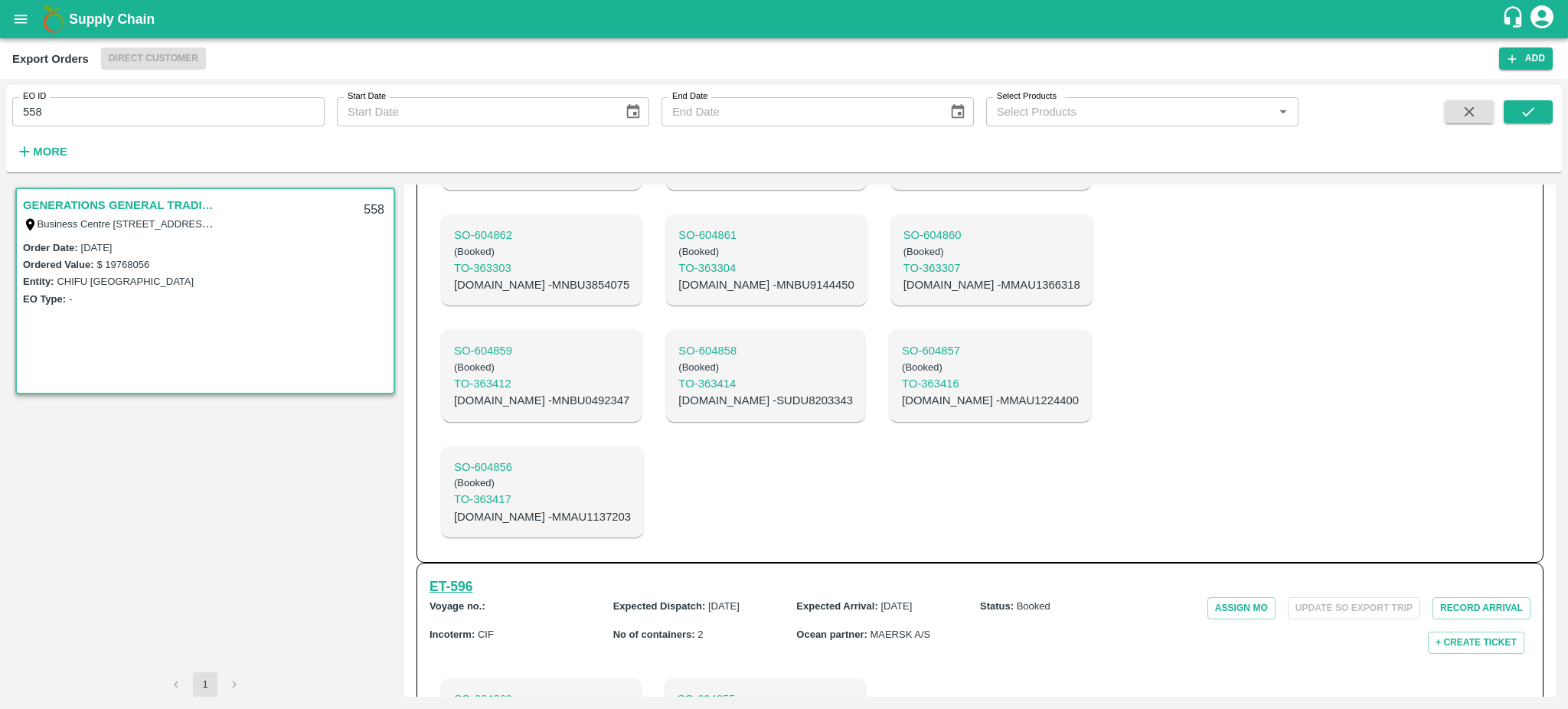
click at [443, 576] on h6 "ET- 596" at bounding box center [451, 586] width 43 height 21
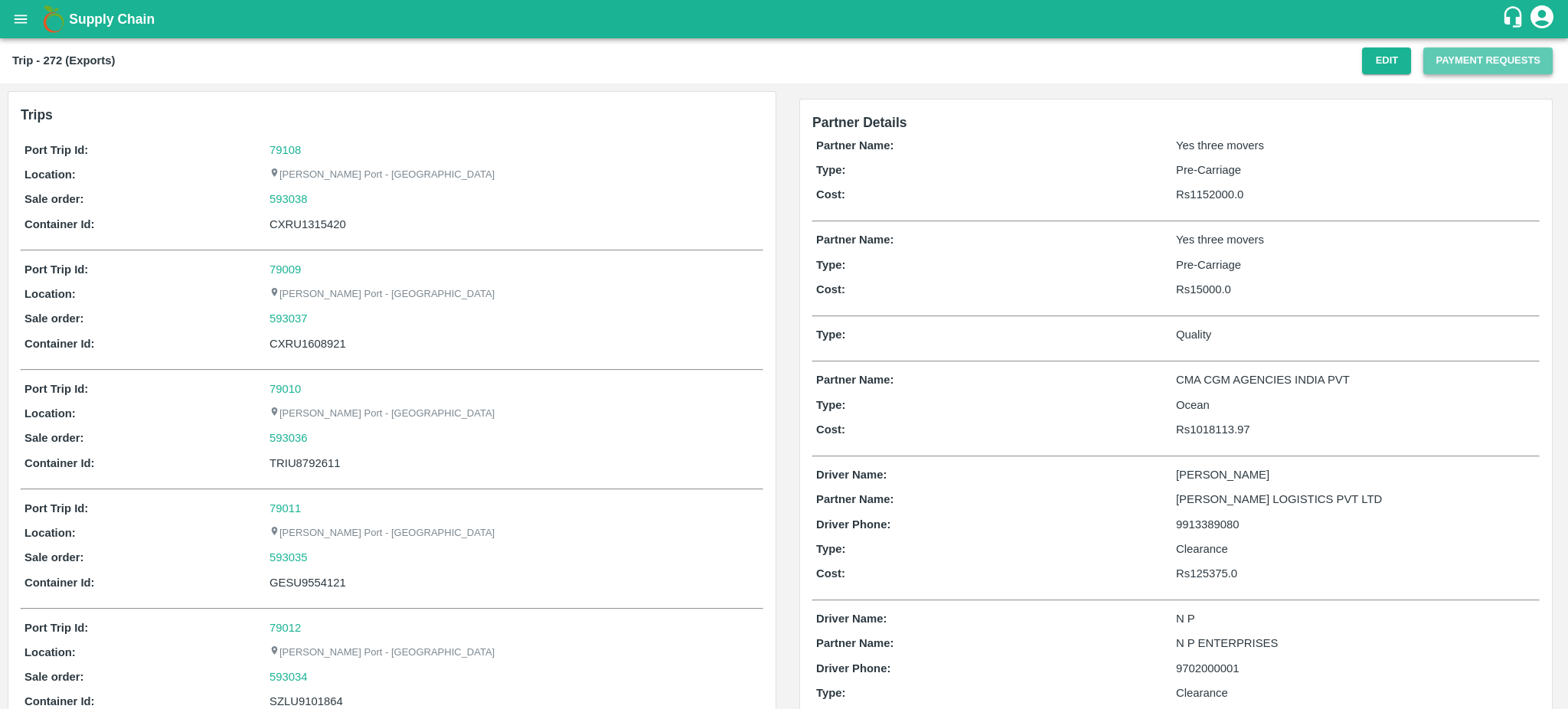
click at [1450, 59] on button "Payment Requests" at bounding box center [1488, 61] width 130 height 27
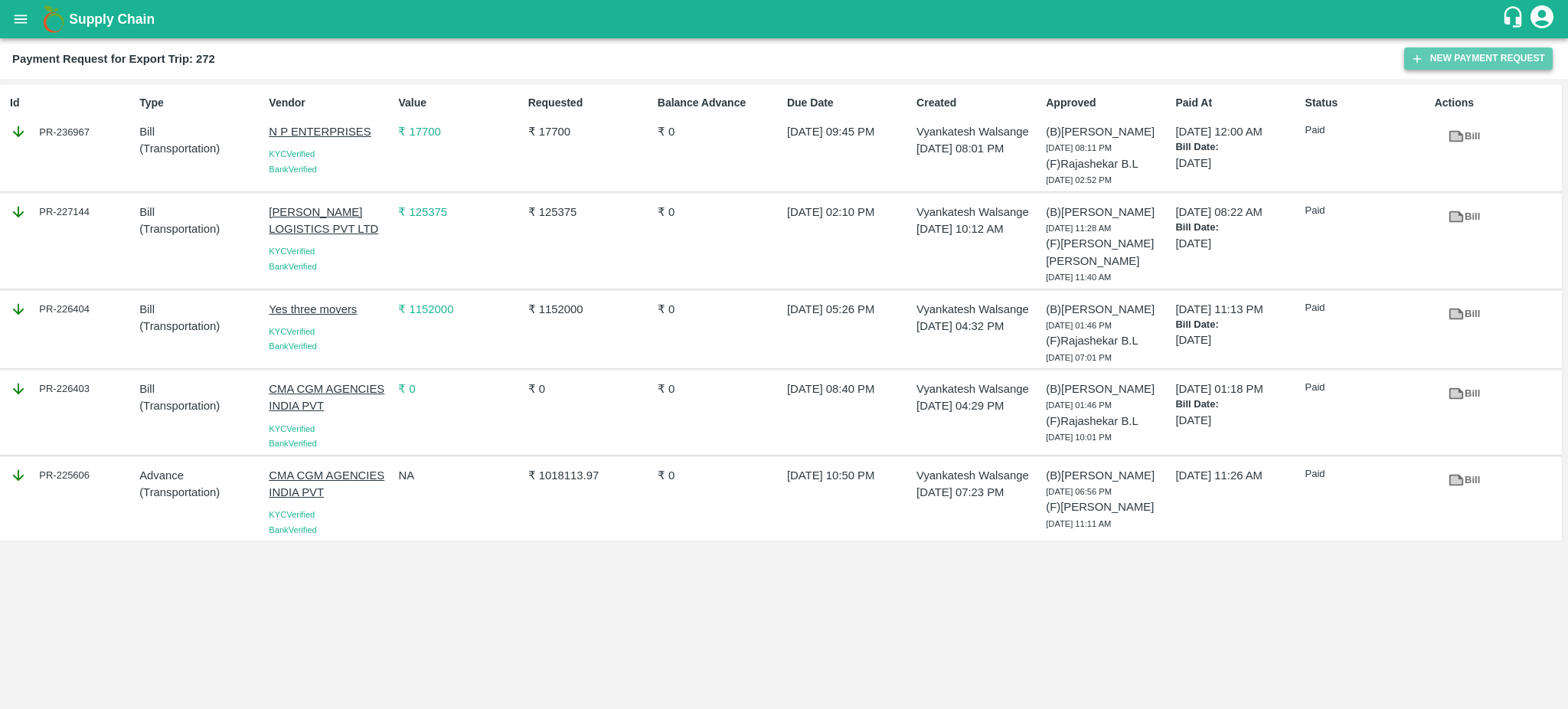
click at [1478, 60] on button "New Payment Request" at bounding box center [1478, 58] width 148 height 22
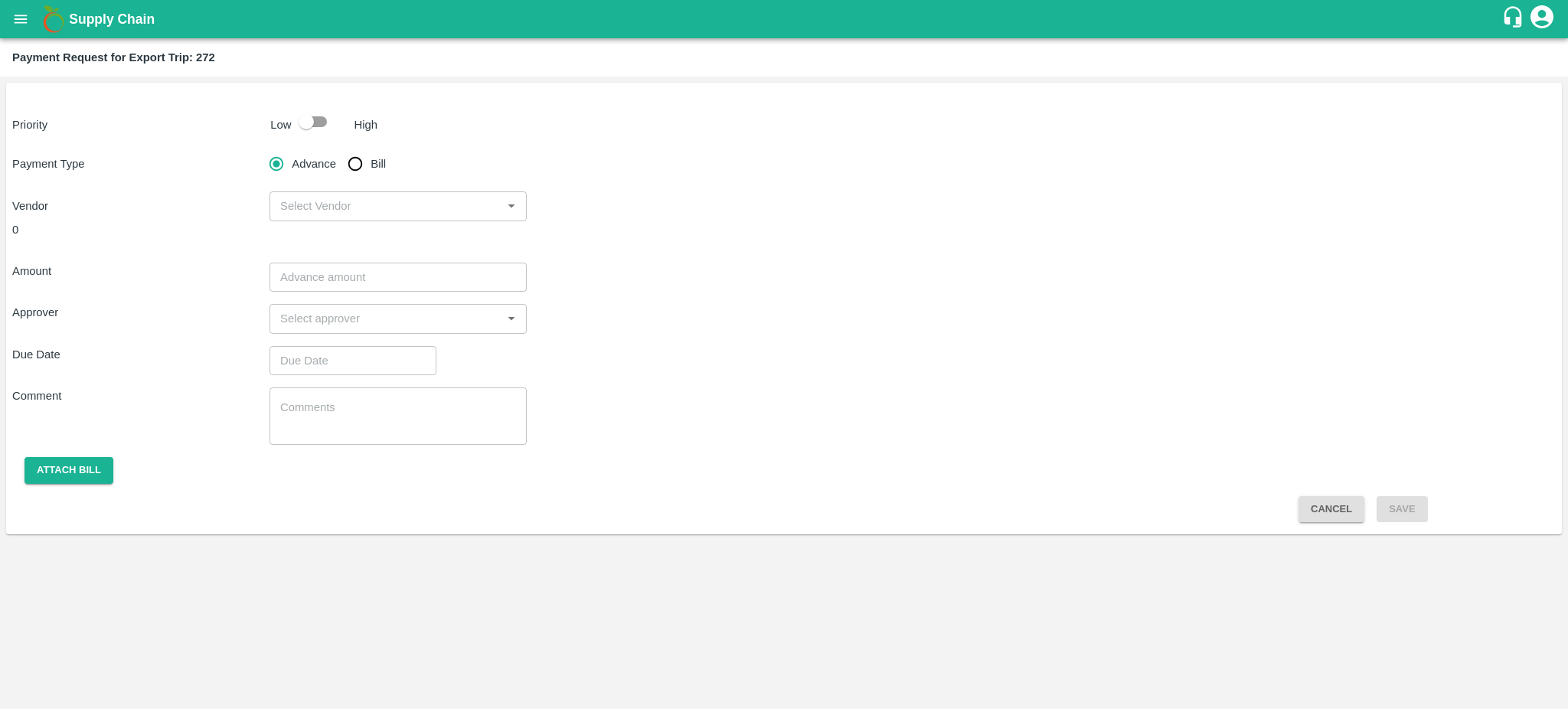
click at [315, 129] on input "checkbox" at bounding box center [307, 121] width 88 height 29
checkbox input "true"
click at [368, 159] on input "Bill" at bounding box center [355, 163] width 30 height 30
radio input "true"
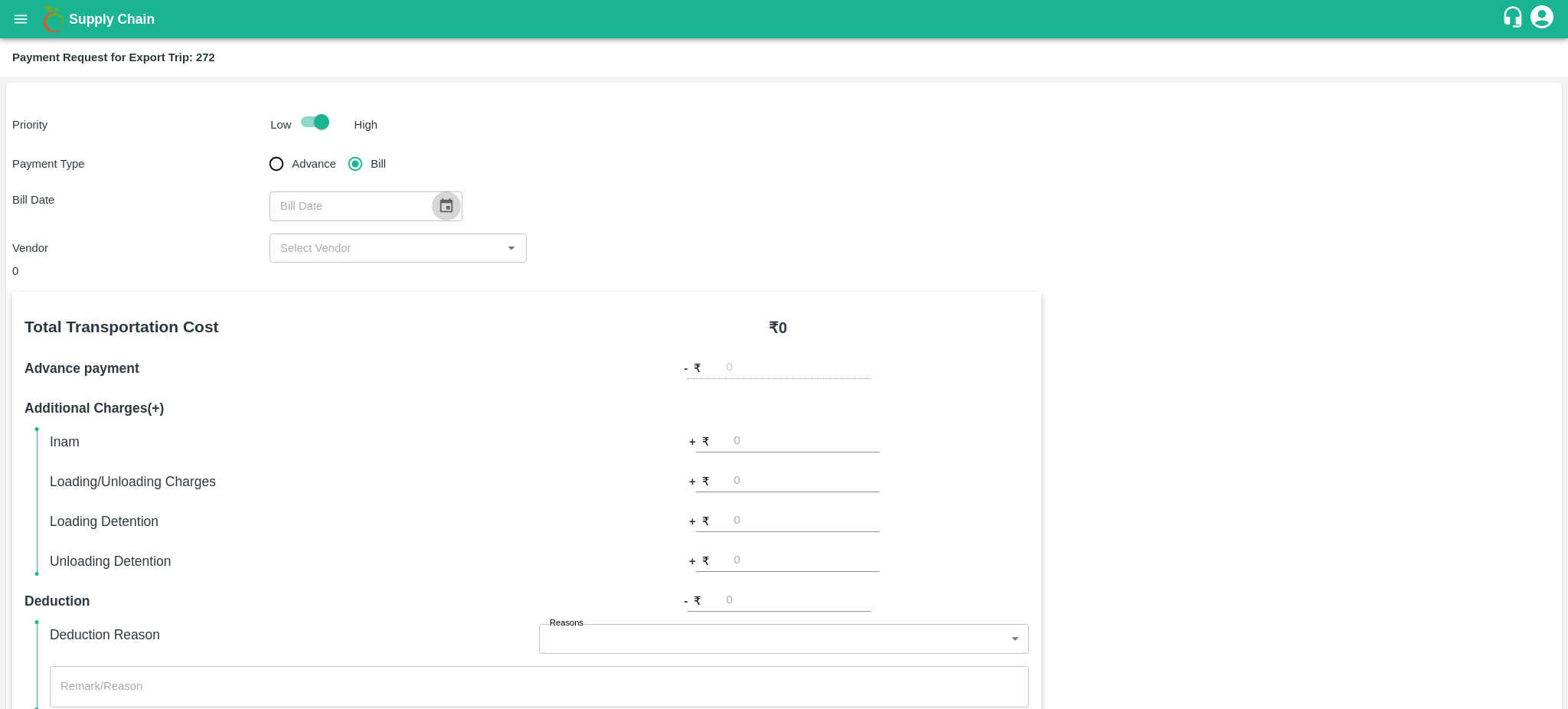
click at [440, 206] on icon "Choose date" at bounding box center [446, 205] width 13 height 14
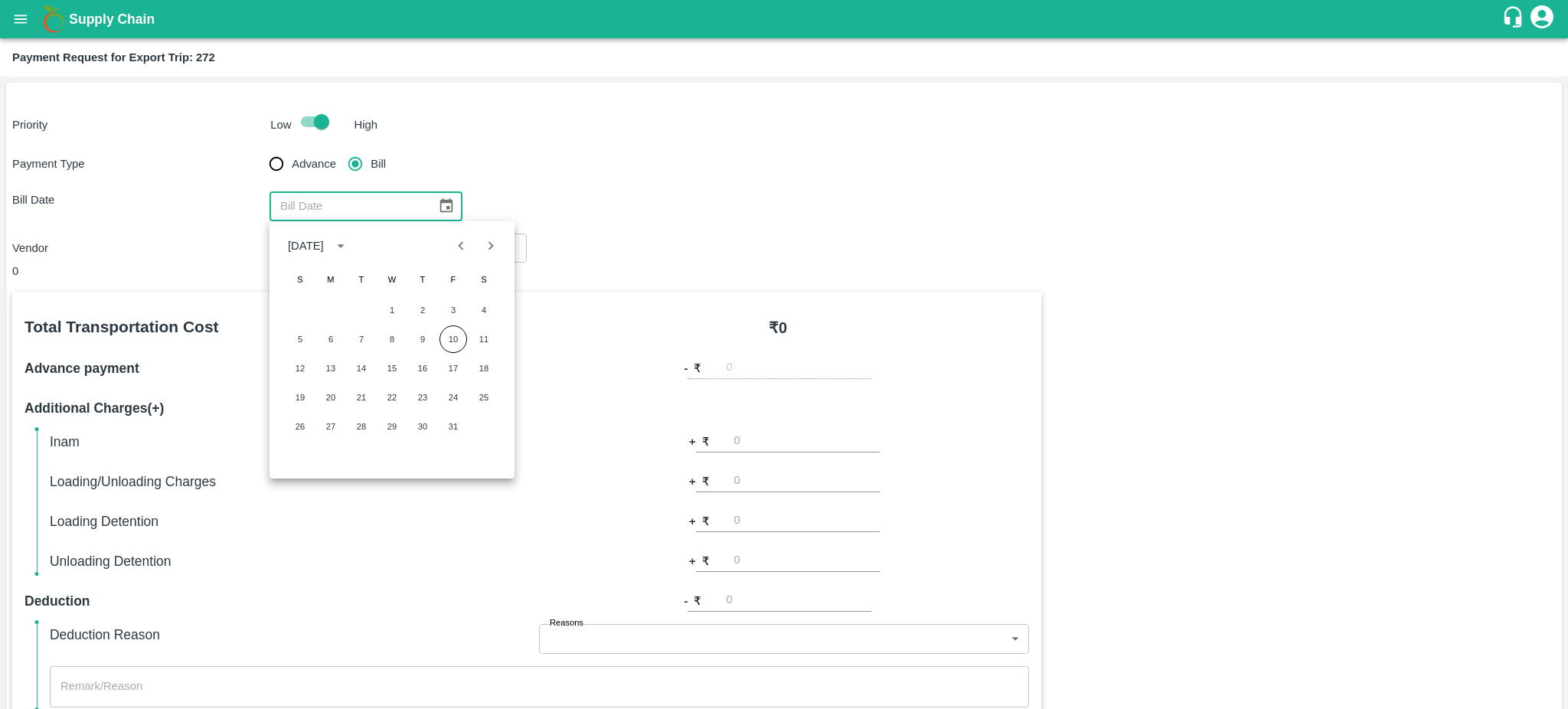
click at [461, 240] on icon "Previous month" at bounding box center [461, 246] width 17 height 17
click at [336, 365] on button "15" at bounding box center [330, 368] width 28 height 28
type input "15/09/2025"
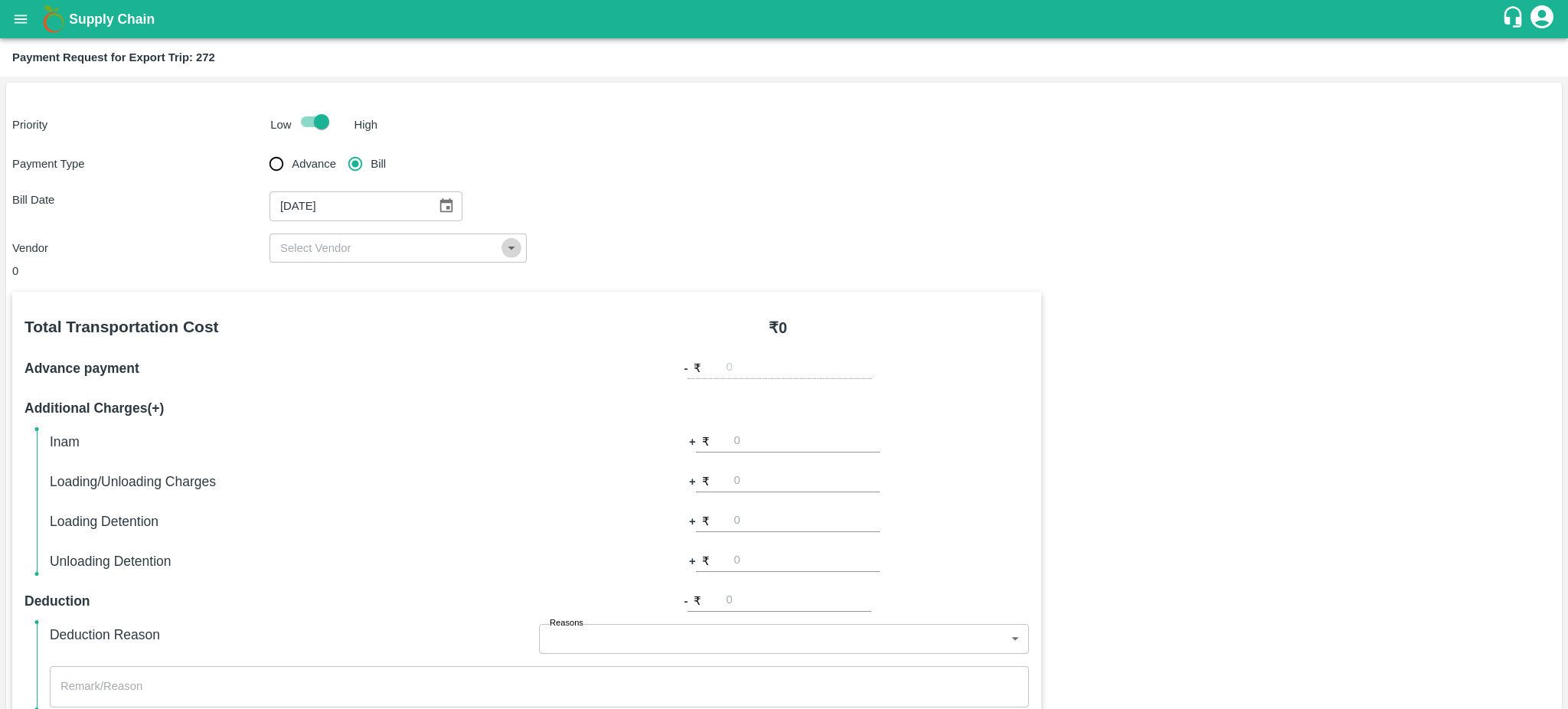
click at [503, 248] on icon "Open" at bounding box center [511, 248] width 17 height 17
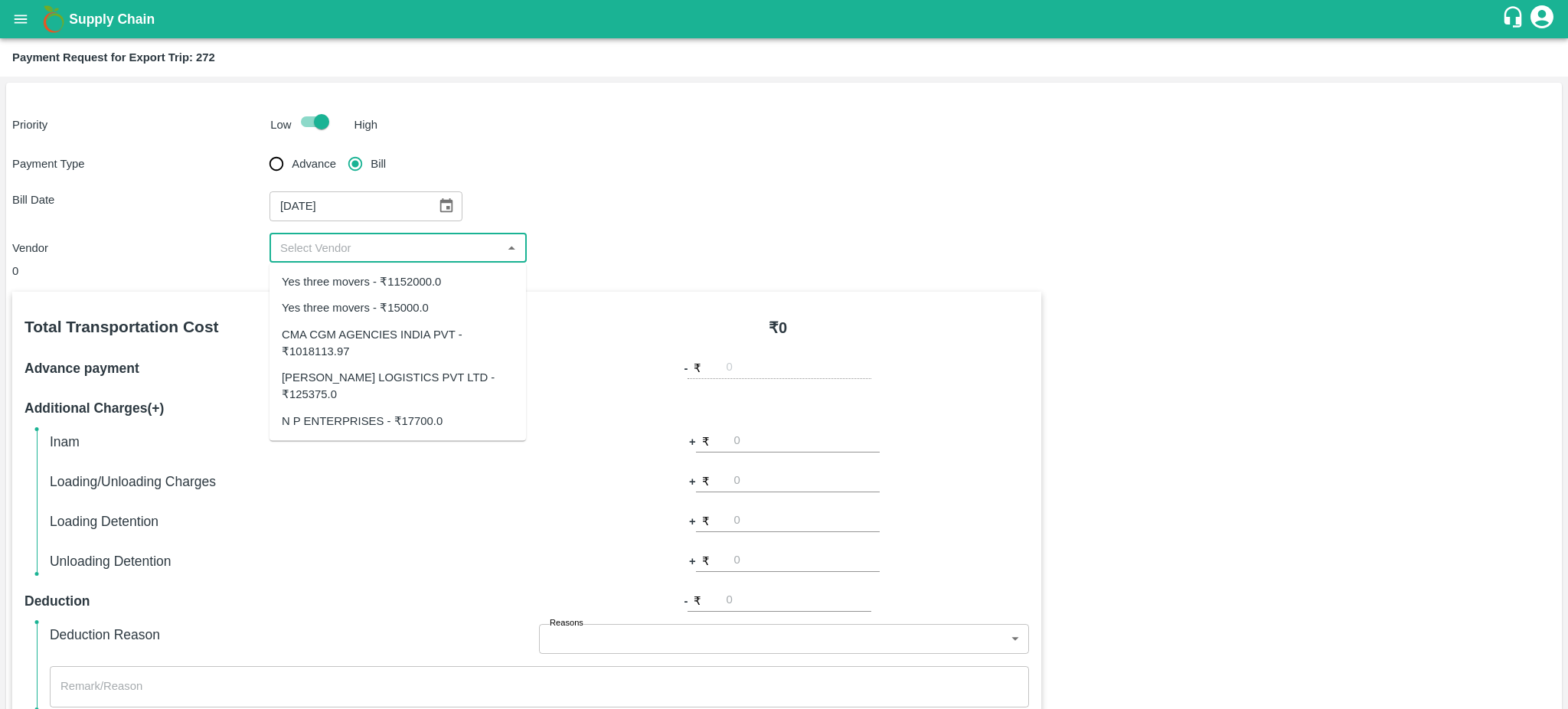
click at [386, 307] on div "Yes three movers - ₹15000.0" at bounding box center [355, 308] width 147 height 17
type input "Yes three movers - ₹15000.0"
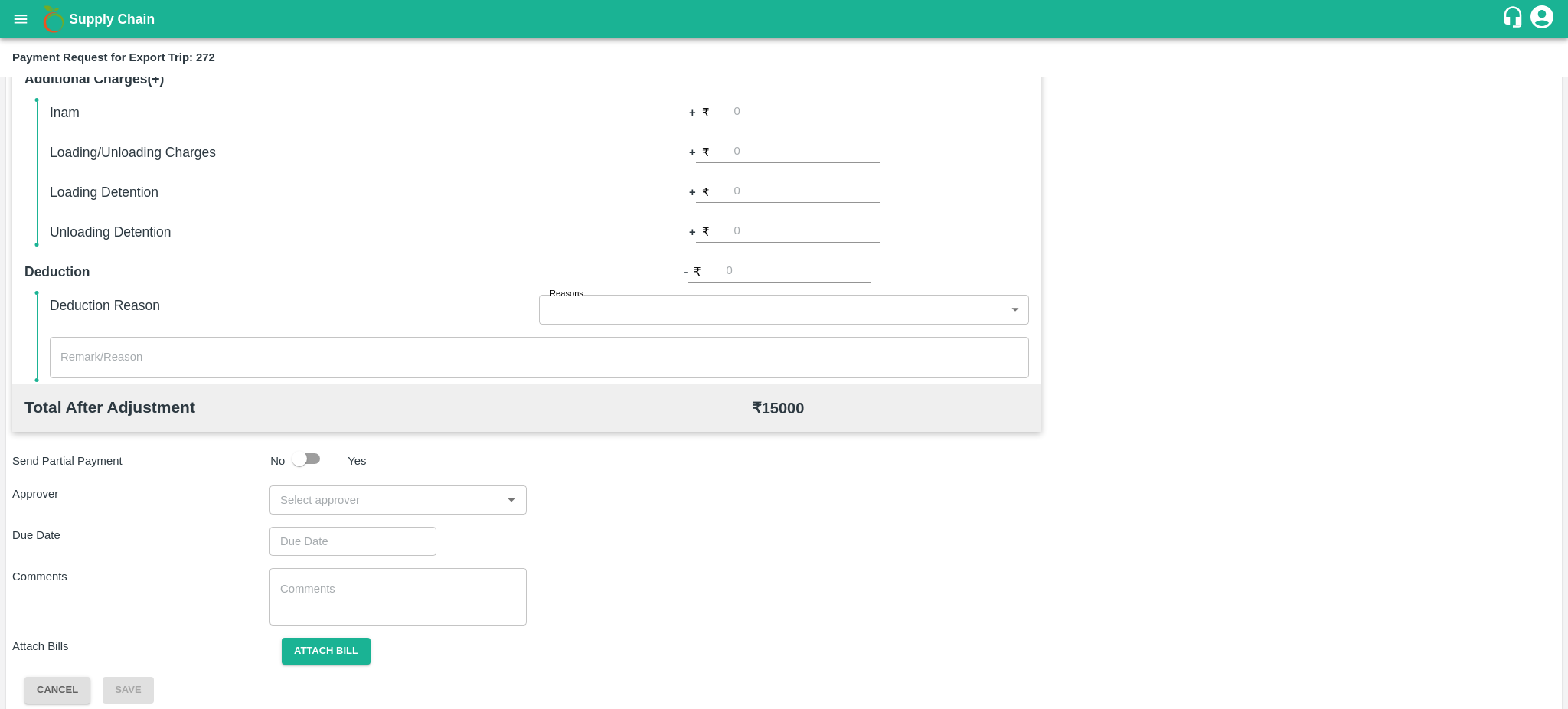
scroll to position [341, 0]
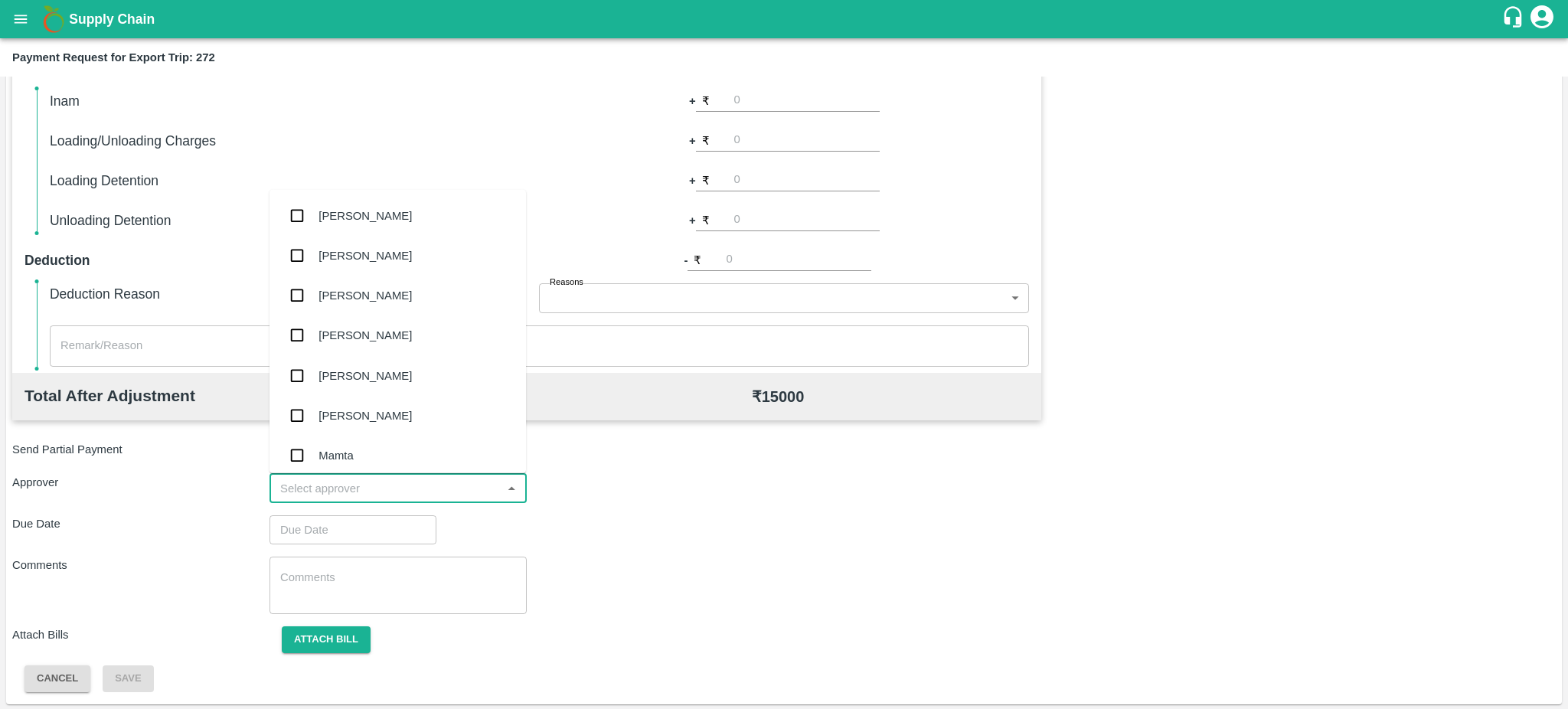
click at [459, 484] on input "input" at bounding box center [385, 488] width 223 height 20
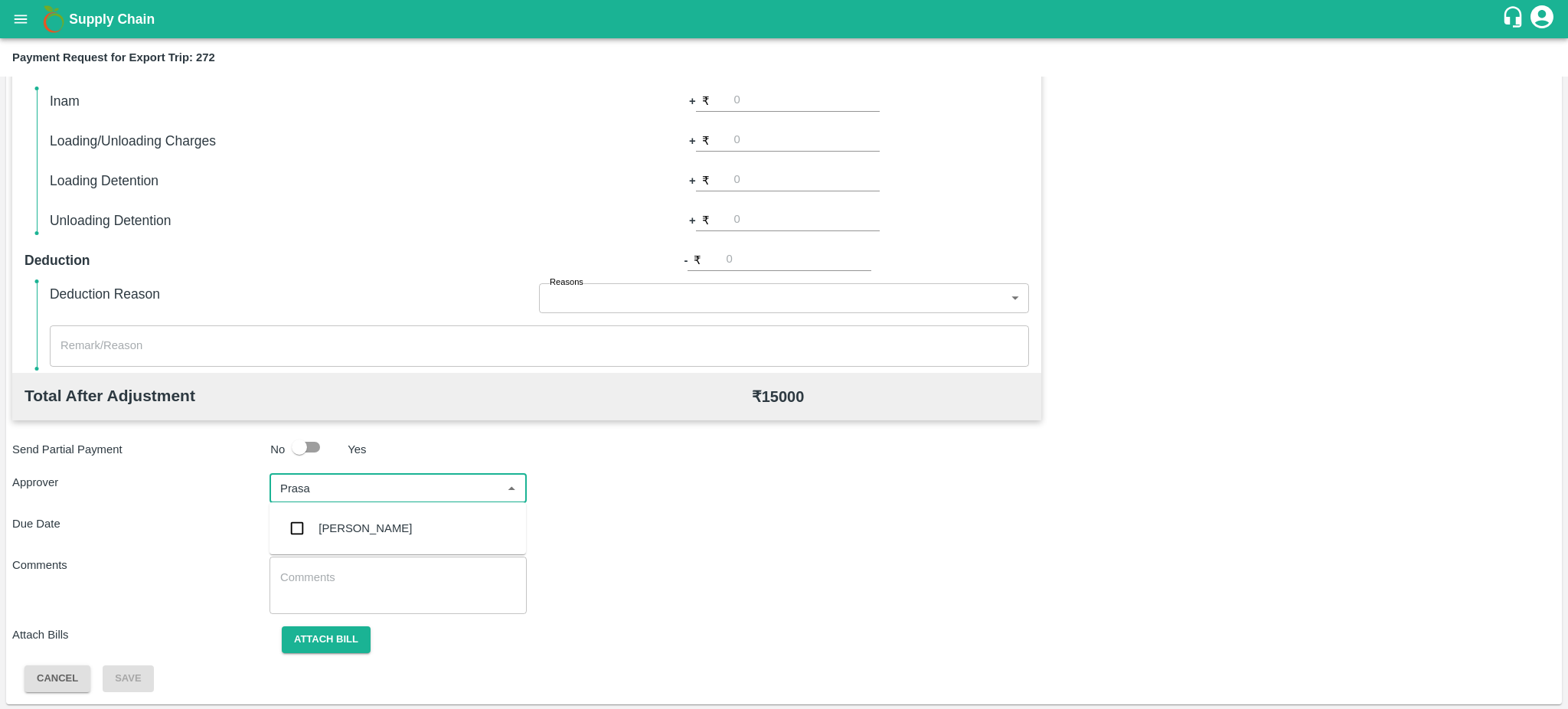
type input "Prasad"
click at [365, 522] on div "[PERSON_NAME]" at bounding box center [365, 528] width 93 height 17
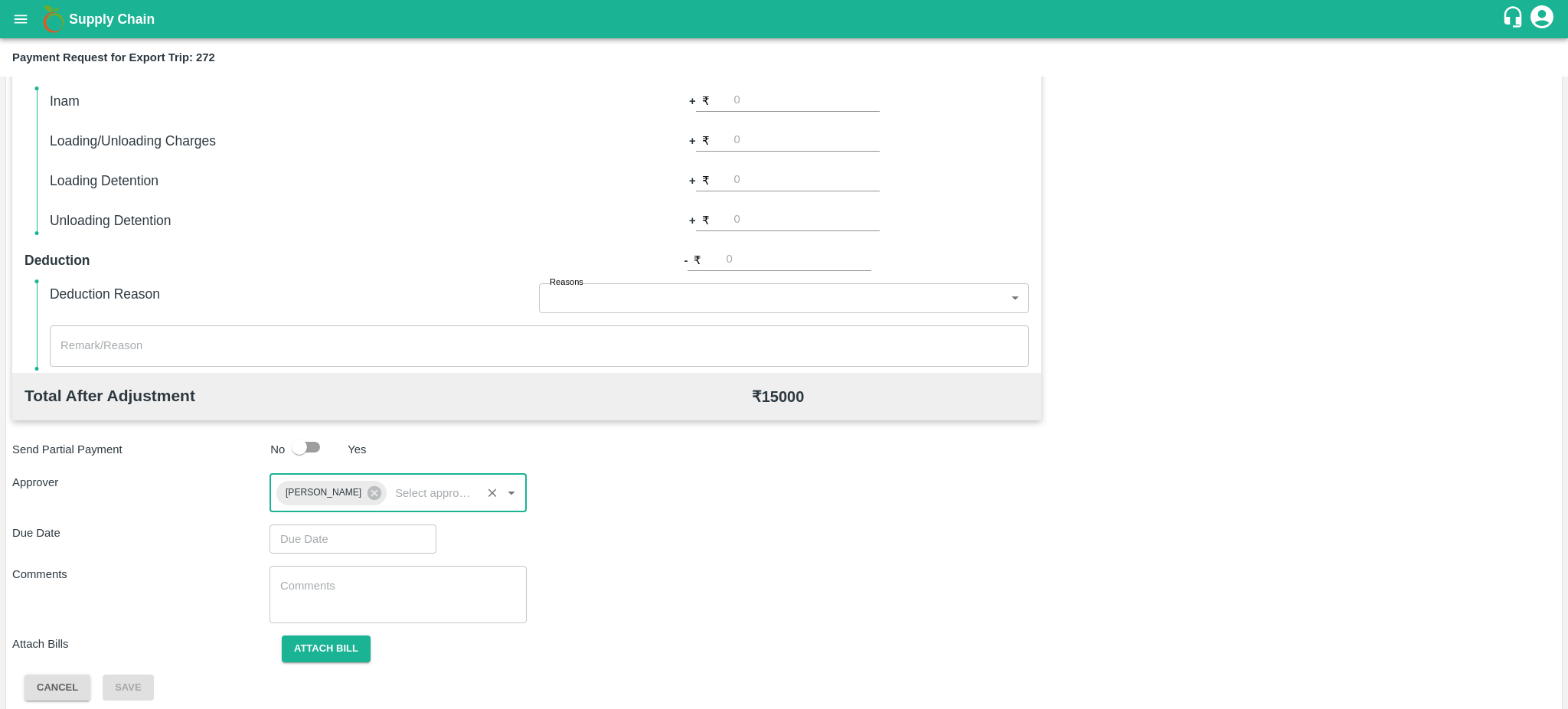
type input "DD/MM/YYYY hh:mm aa"
click at [348, 538] on input "DD/MM/YYYY hh:mm aa" at bounding box center [347, 539] width 156 height 29
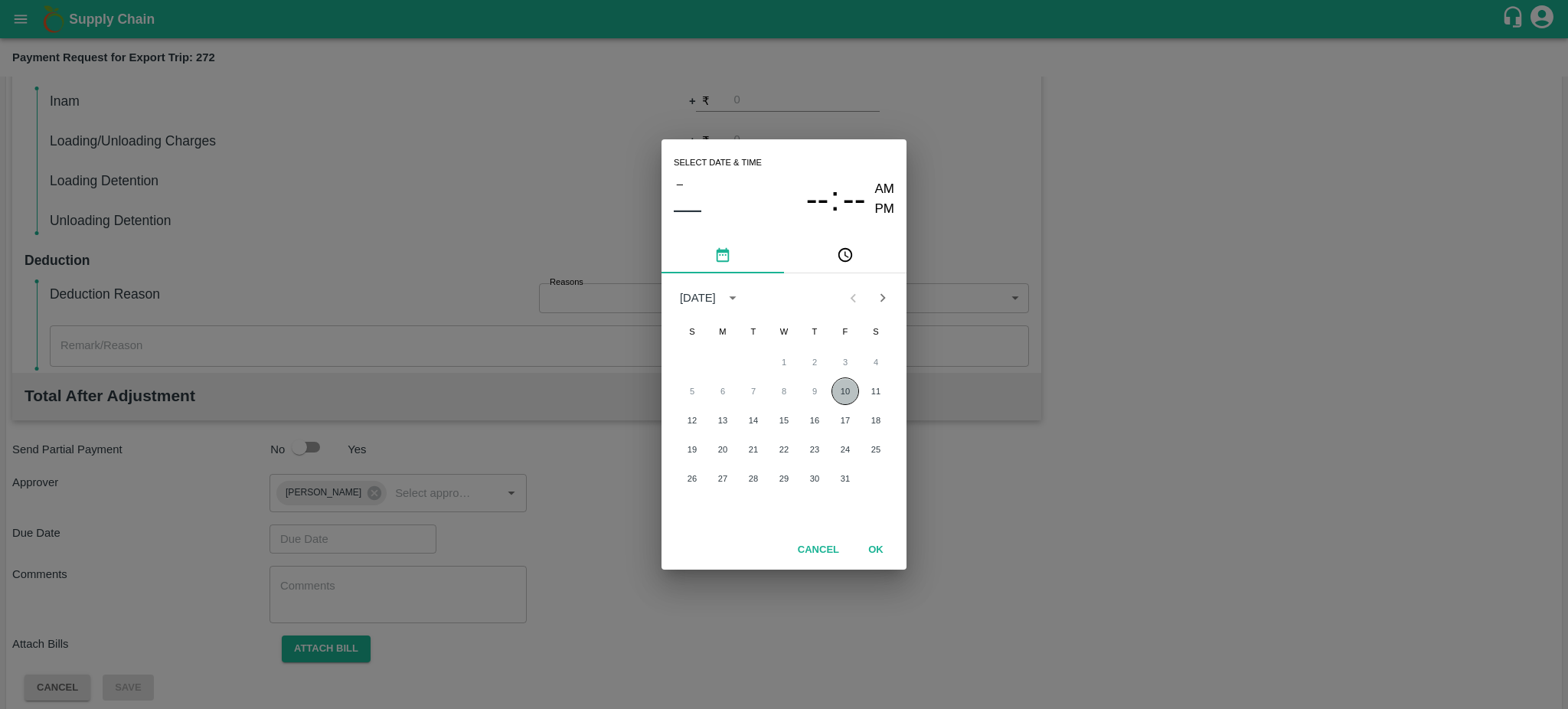
click at [843, 392] on button "10" at bounding box center [845, 391] width 28 height 28
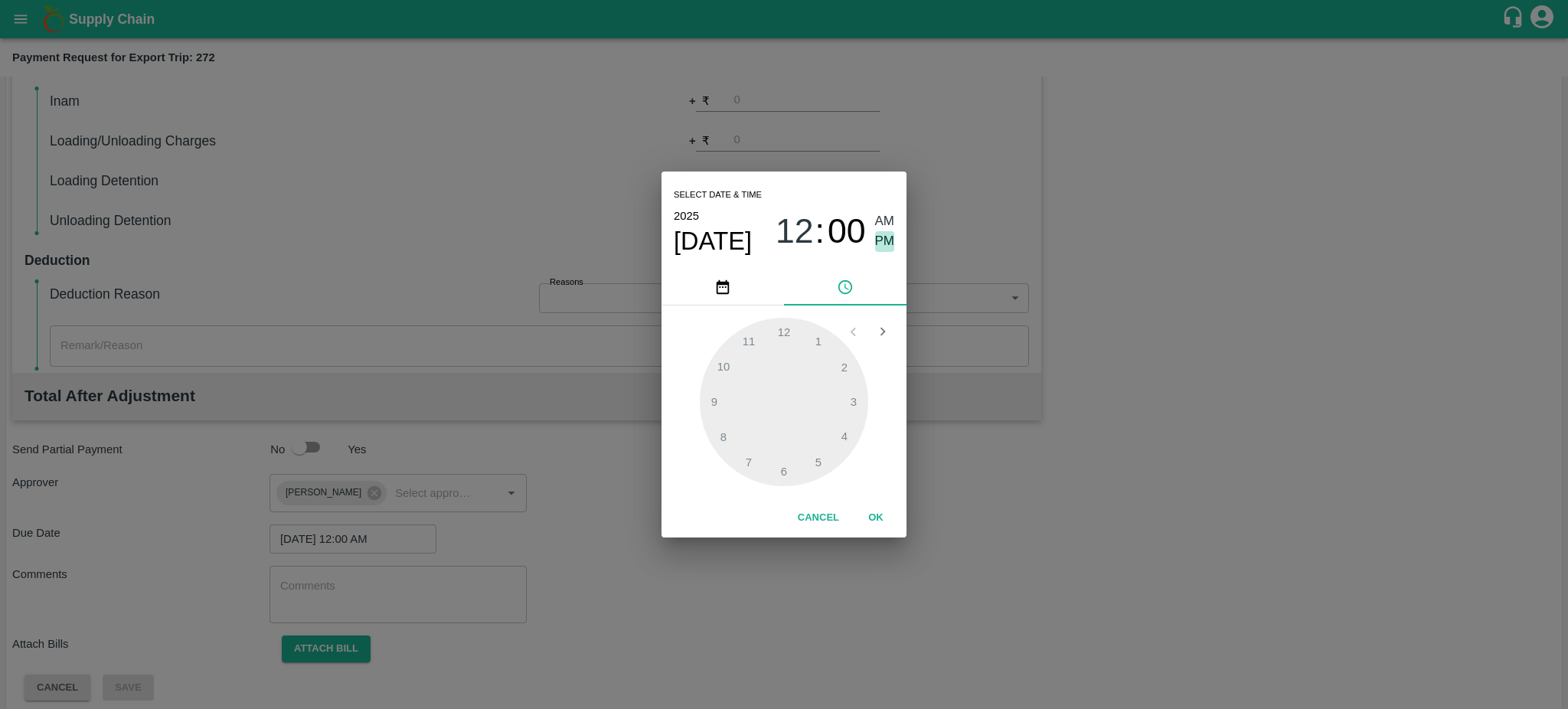
click at [882, 238] on span "PM" at bounding box center [885, 242] width 20 height 21
click at [720, 434] on div at bounding box center [784, 402] width 168 height 168
type input "10/10/2025 08:41 PM"
click at [879, 525] on button "OK" at bounding box center [876, 518] width 49 height 27
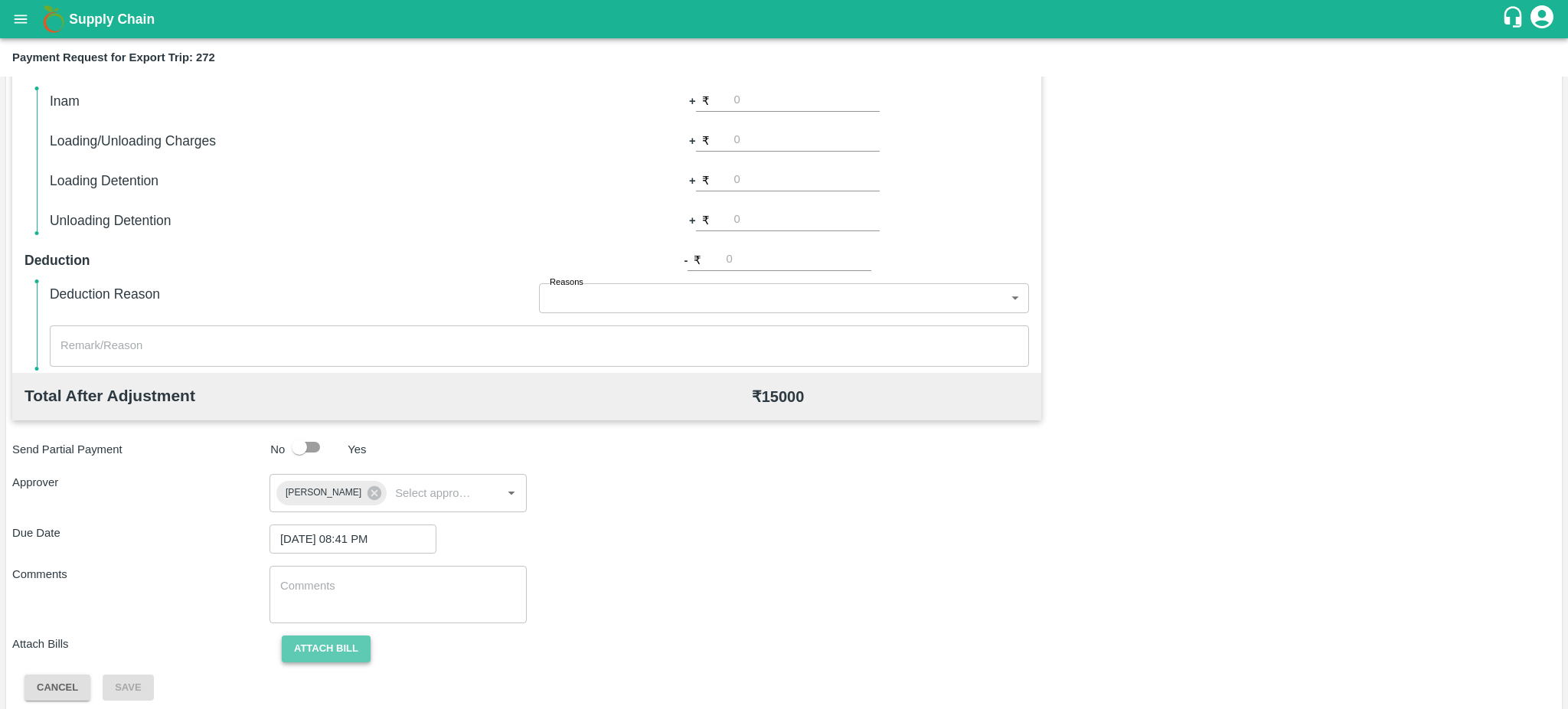
click at [333, 642] on button "Attach bill" at bounding box center [326, 649] width 88 height 27
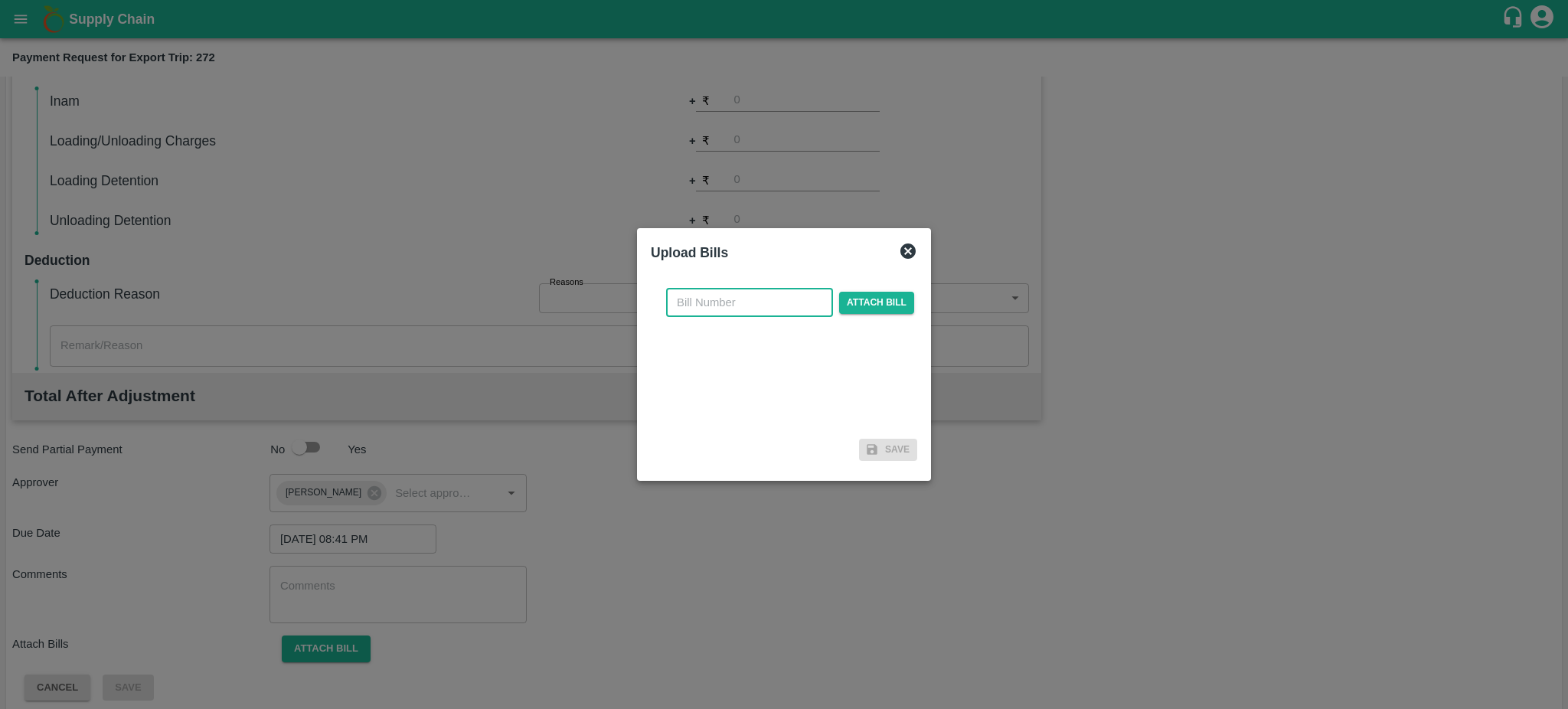
click at [728, 314] on input "text" at bounding box center [749, 302] width 167 height 29
paste input "YTM/0023A/25-26"
type input "YTM/0023A/25-26"
click at [888, 303] on span "Attach bill" at bounding box center [876, 302] width 75 height 22
click at [0, 0] on input "Attach bill" at bounding box center [0, 0] width 0 height 0
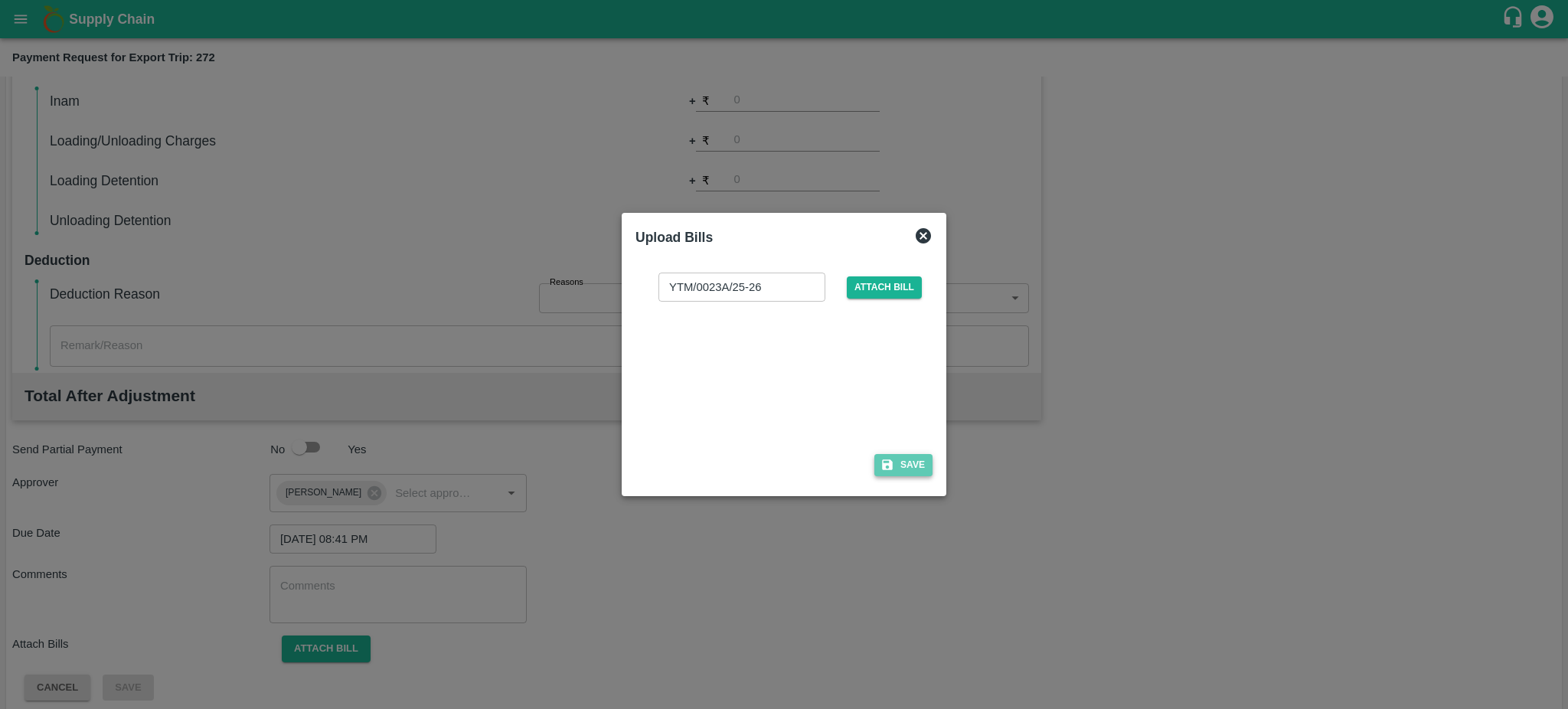
click at [904, 470] on button "Save" at bounding box center [903, 465] width 58 height 22
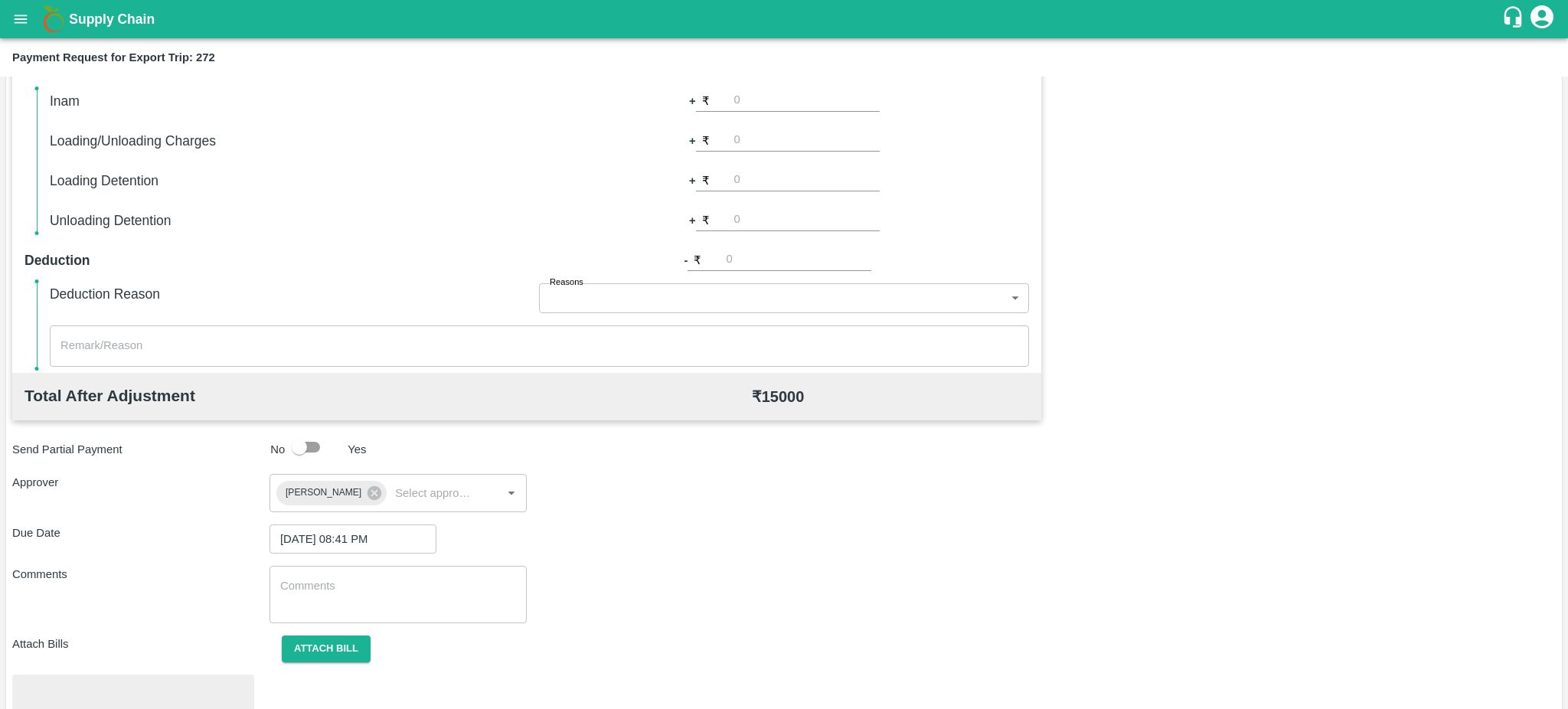
scroll to position [431, 0]
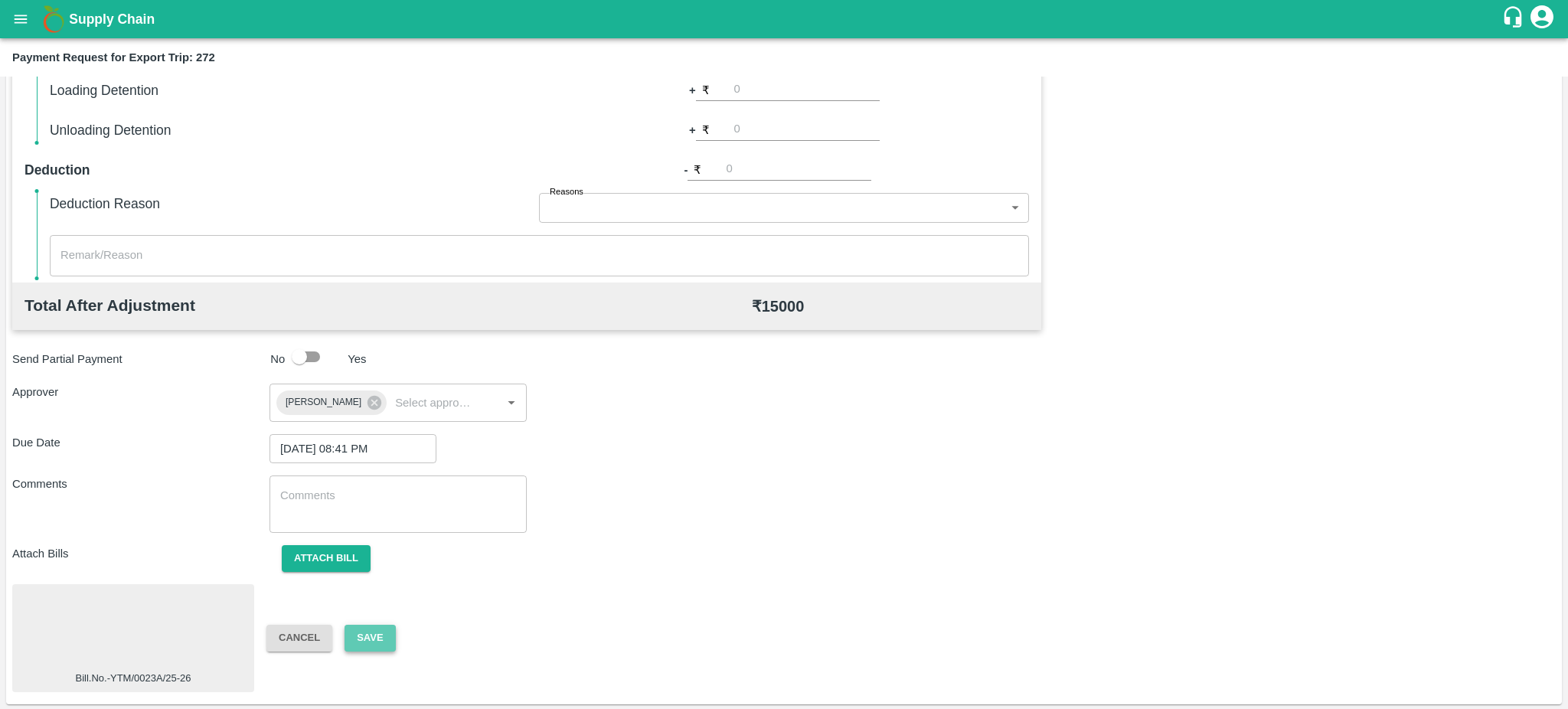
click at [374, 628] on button "Save" at bounding box center [370, 638] width 51 height 27
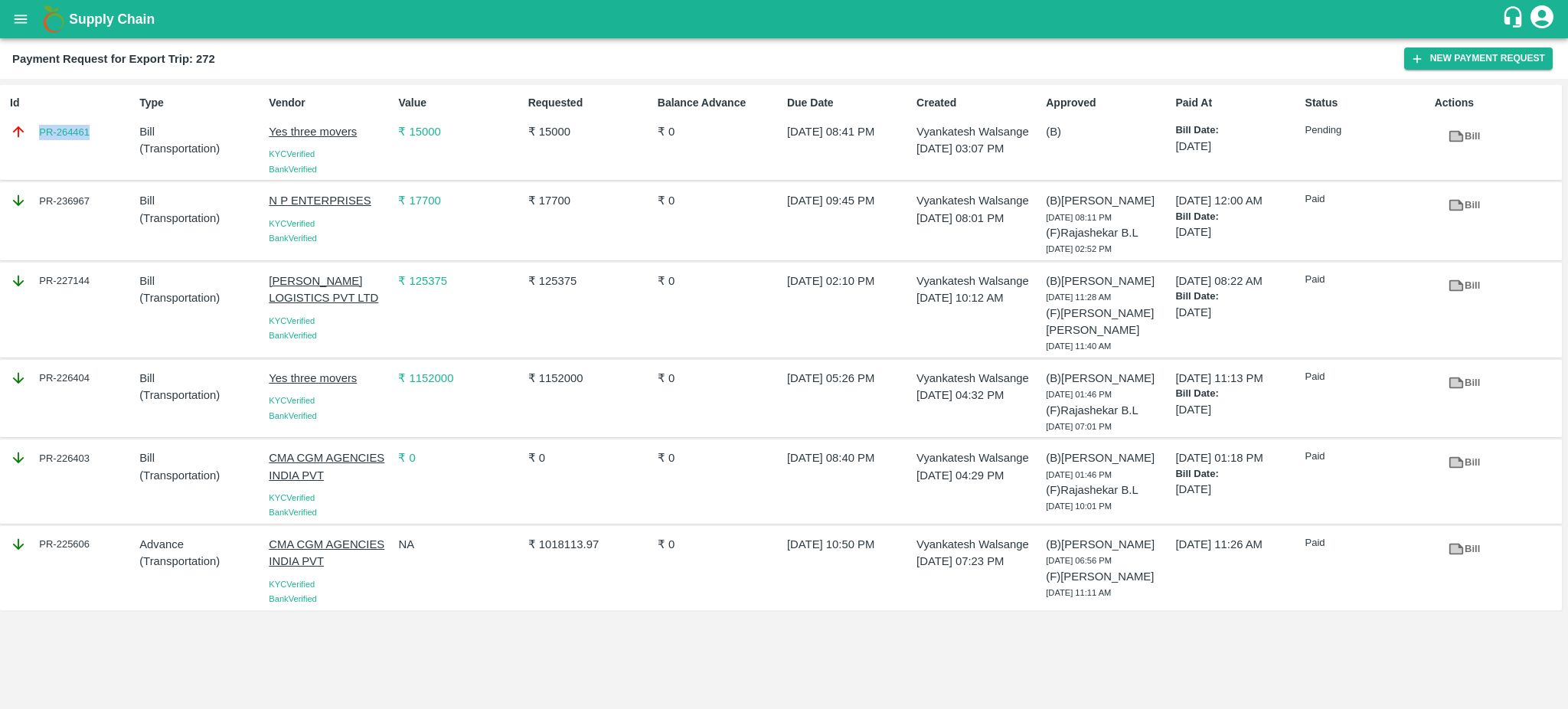
drag, startPoint x: 115, startPoint y: 134, endPoint x: 30, endPoint y: 131, distance: 85.1
click at [30, 131] on div "PR-264461" at bounding box center [72, 131] width 123 height 17
copy link "PR-264461"
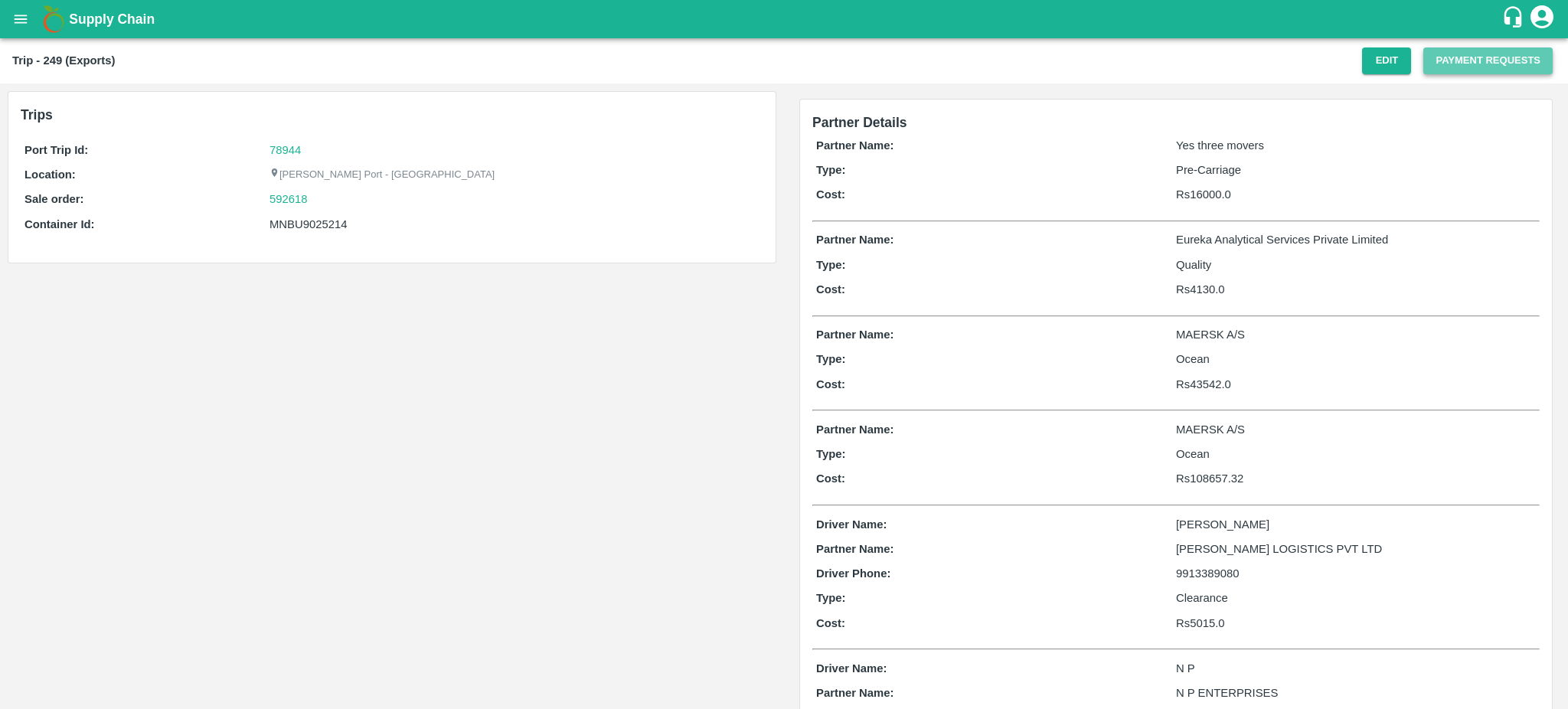
click at [1447, 68] on button "Payment Requests" at bounding box center [1488, 61] width 130 height 27
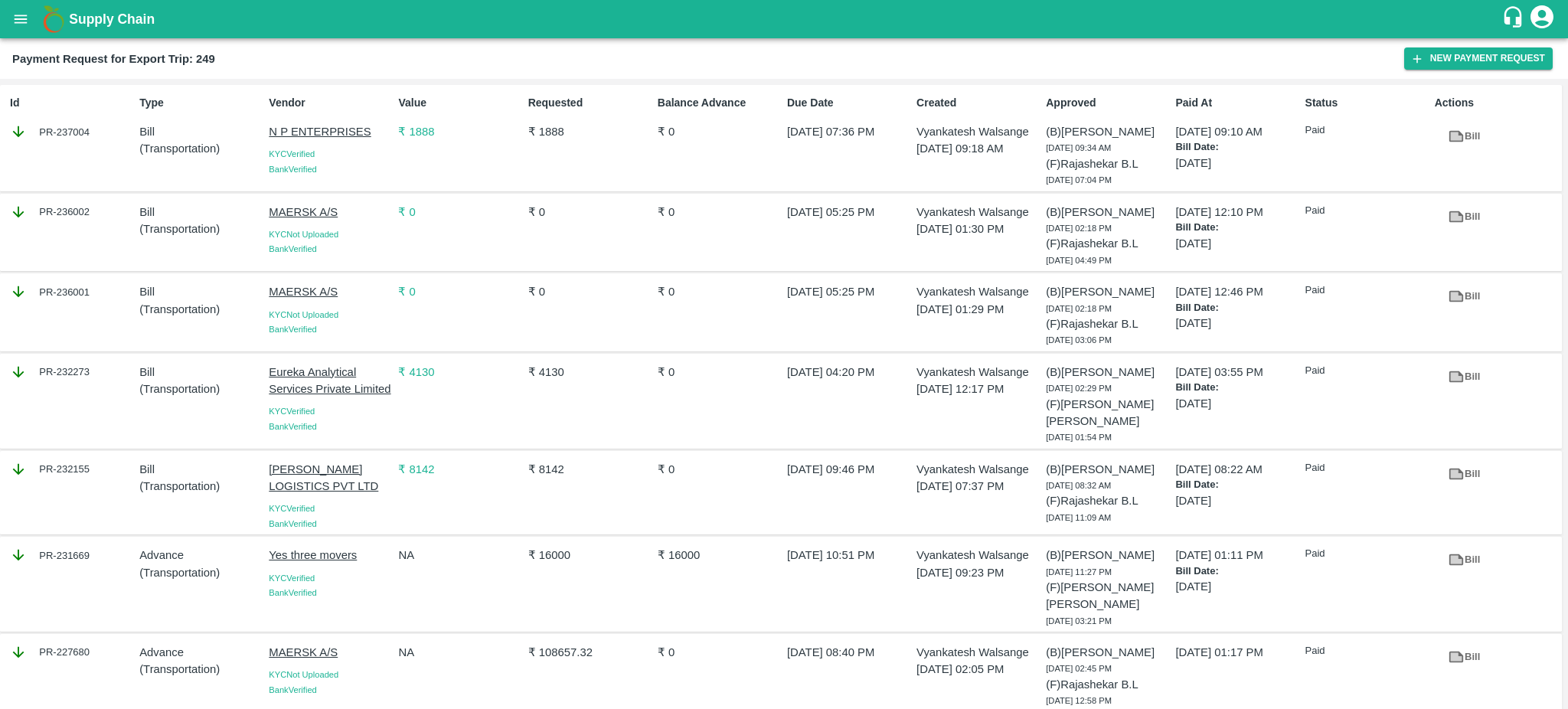
drag, startPoint x: 111, startPoint y: 557, endPoint x: 101, endPoint y: 554, distance: 10.4
click at [101, 554] on div "PR-231669" at bounding box center [72, 555] width 123 height 17
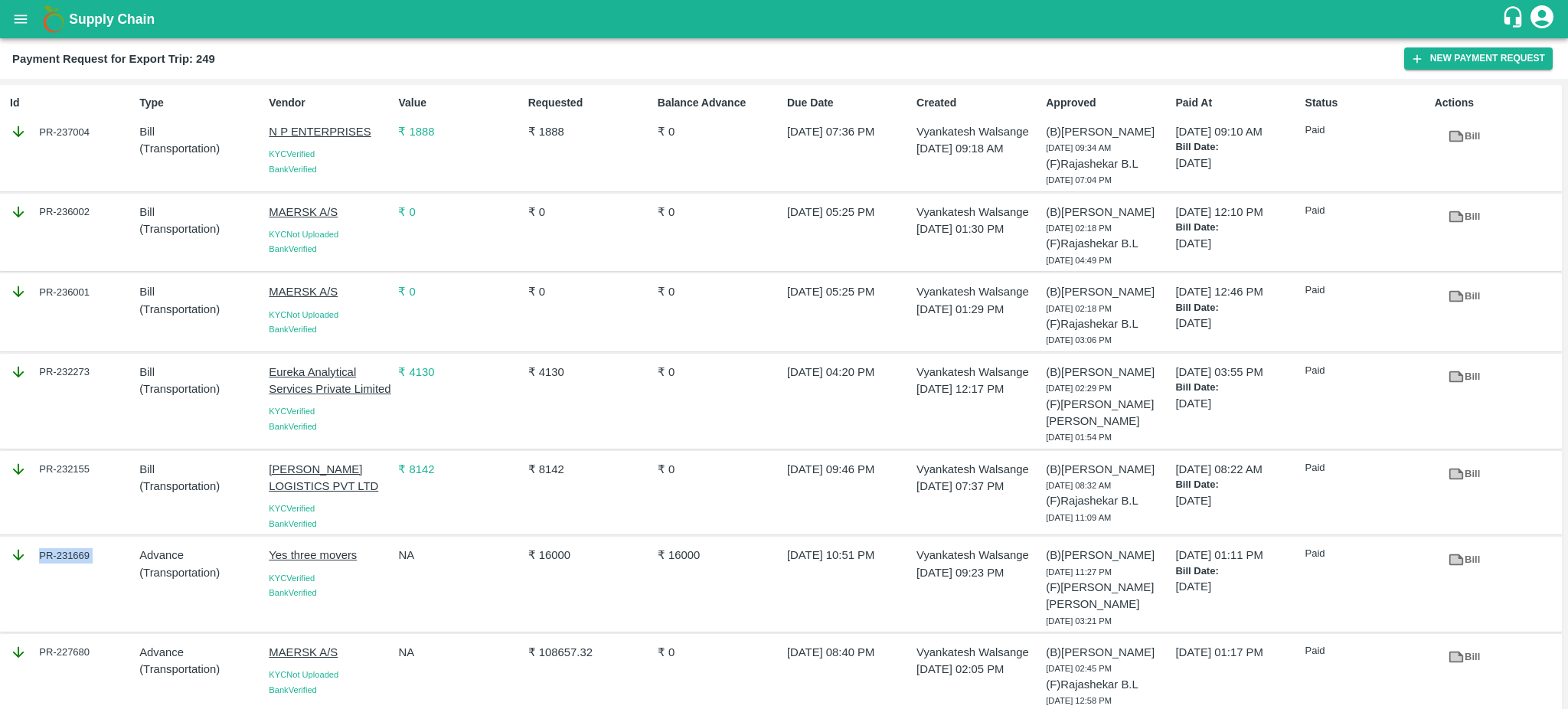
copy div "PR-231669"
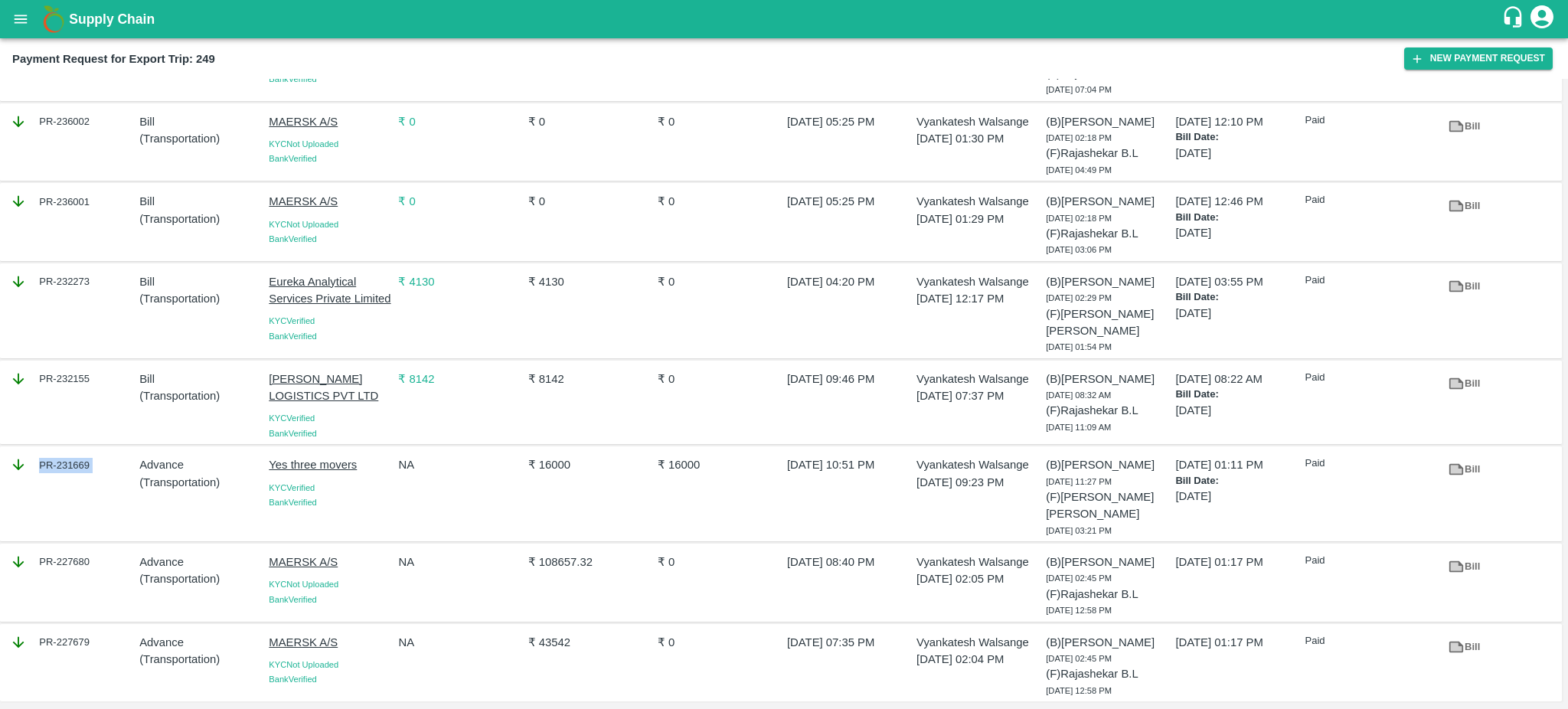
scroll to position [97, 0]
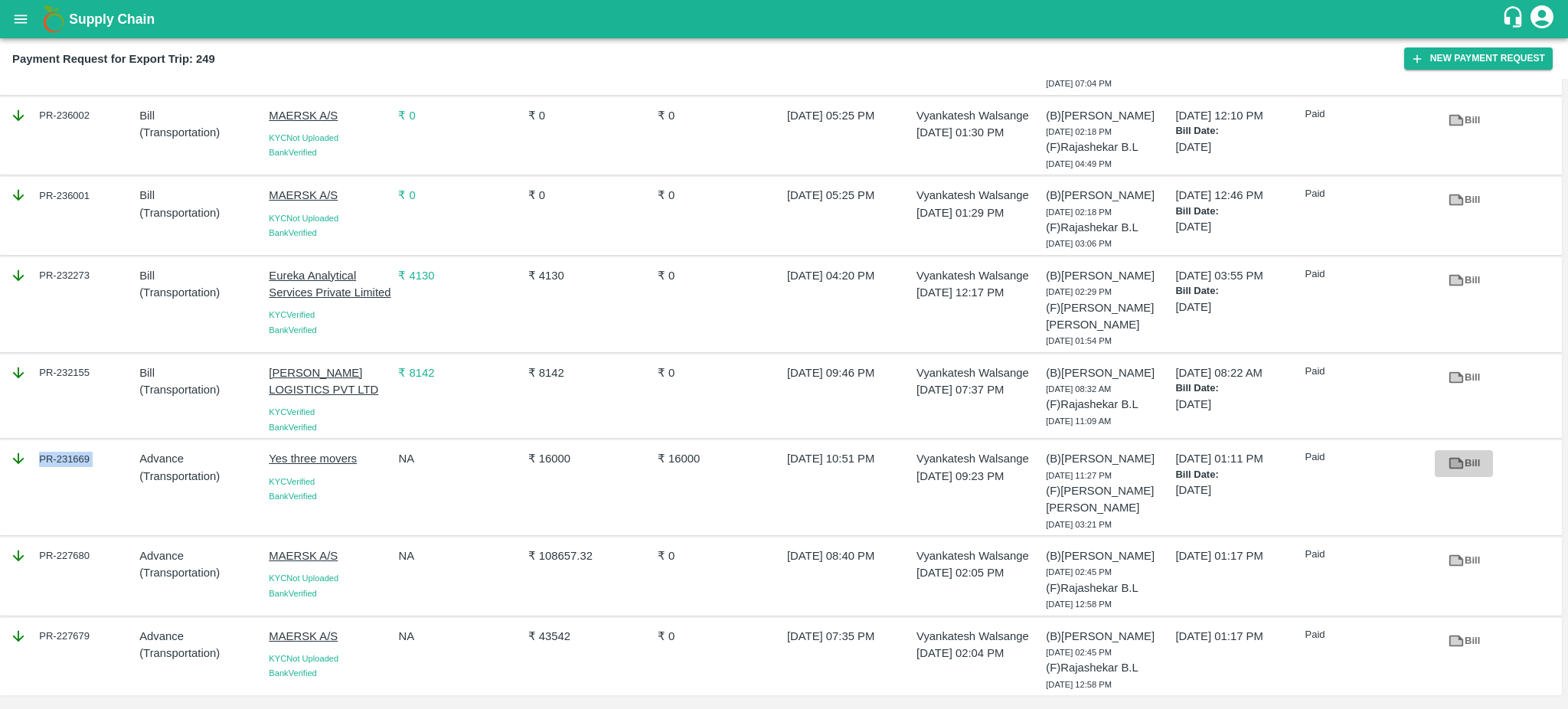
click at [1449, 464] on icon at bounding box center [1456, 464] width 14 height 12
click at [89, 501] on div "PR-231669" at bounding box center [69, 488] width 130 height 88
drag, startPoint x: 103, startPoint y: 461, endPoint x: 88, endPoint y: 458, distance: 15.3
click at [88, 458] on div "PR-231669" at bounding box center [72, 459] width 123 height 17
copy div "PR-231669"
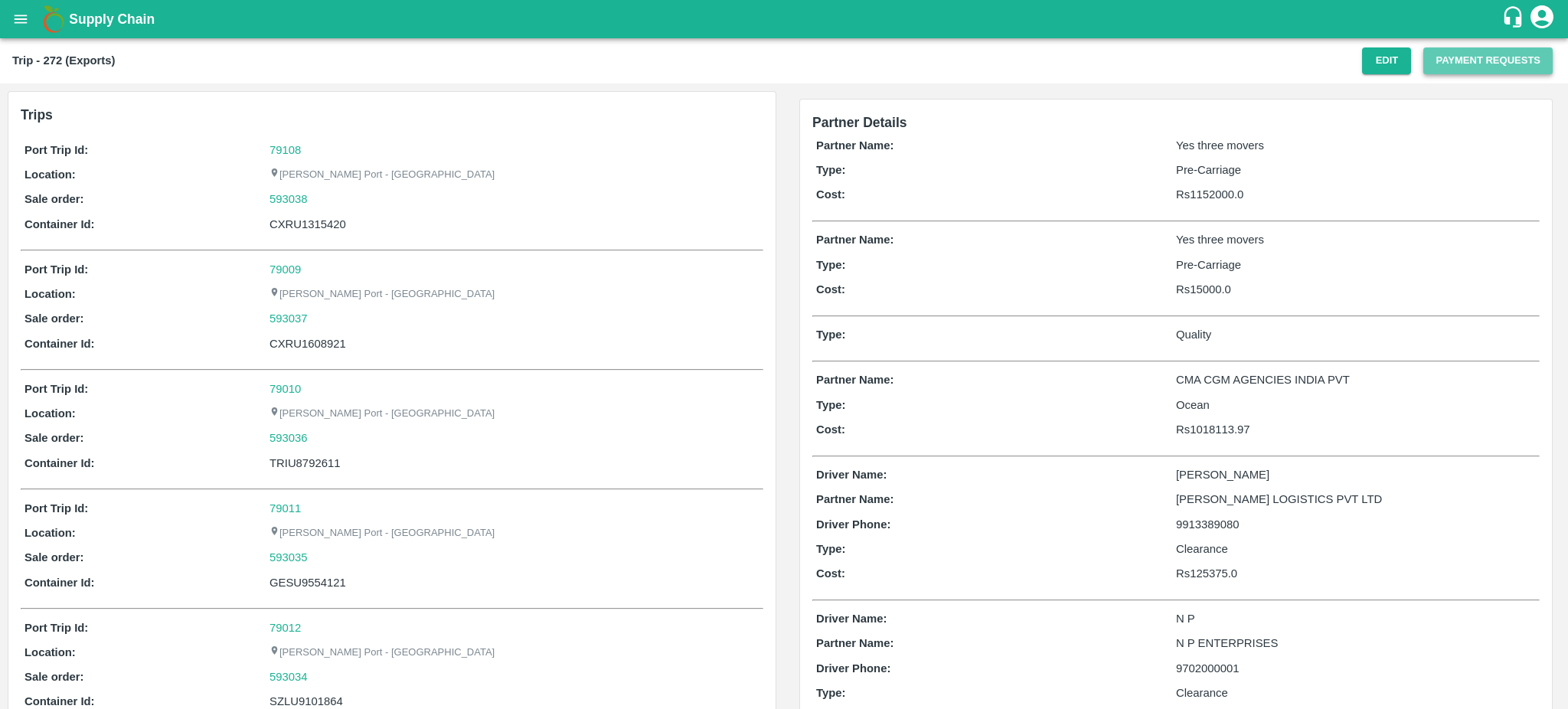
click at [1463, 64] on button "Payment Requests" at bounding box center [1488, 61] width 130 height 27
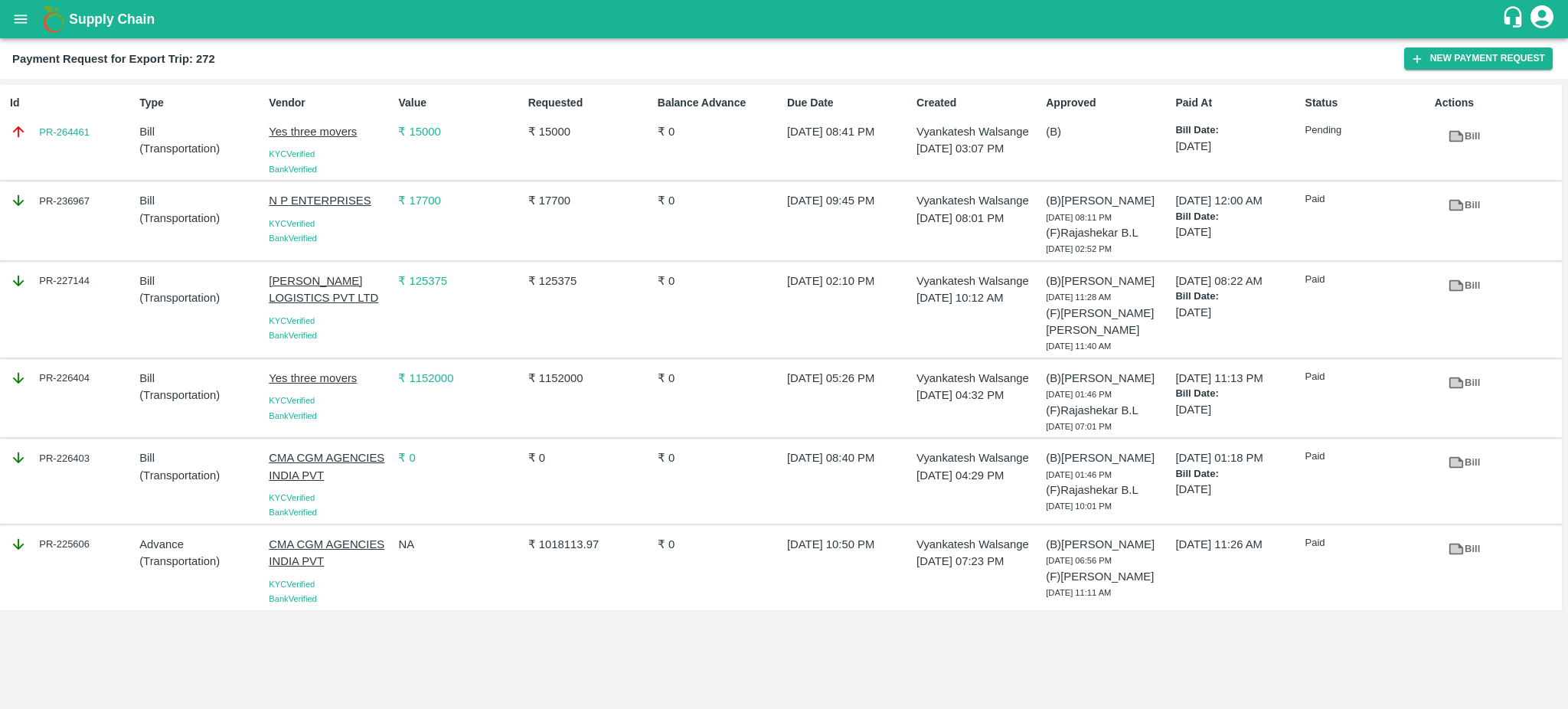
click at [104, 131] on div "PR-264461" at bounding box center [72, 131] width 123 height 17
copy link "PR-264461"
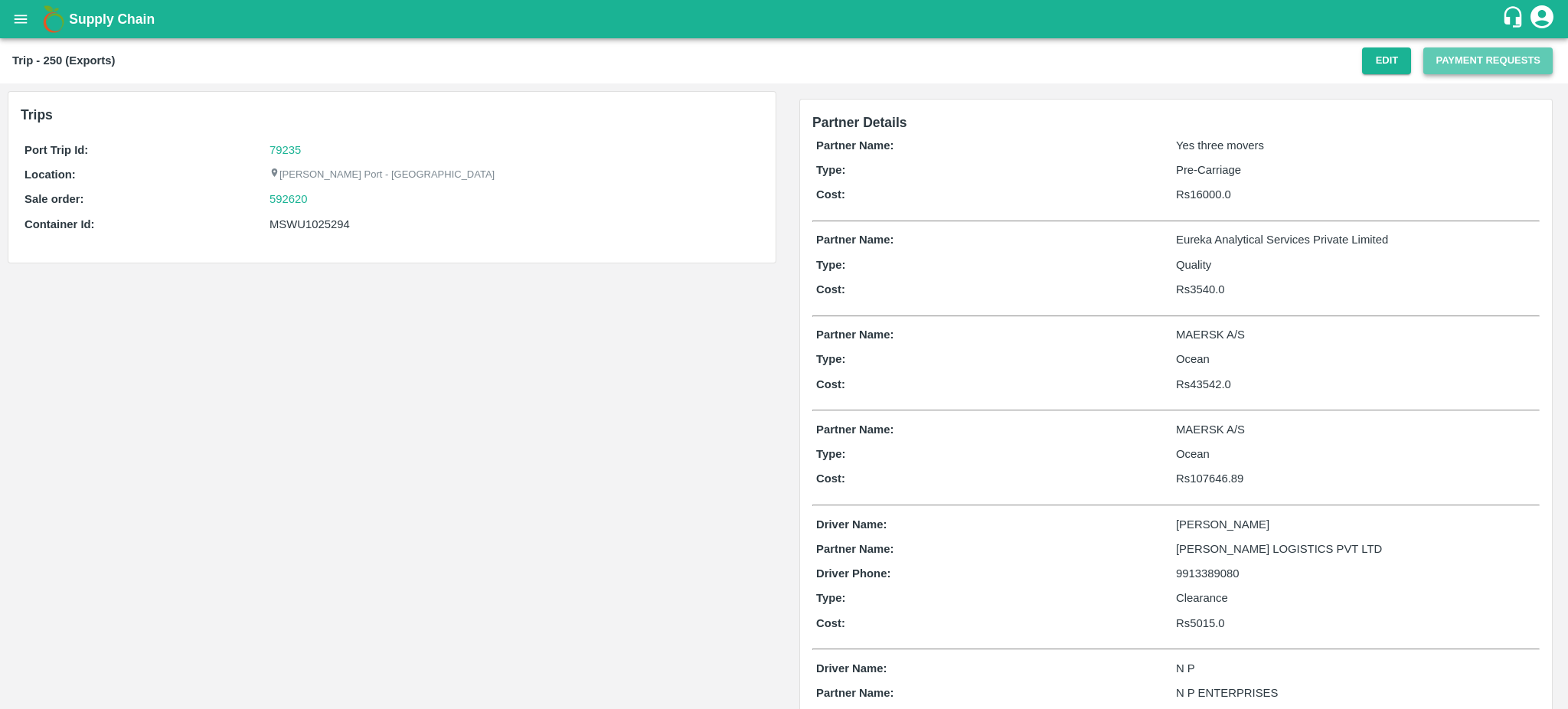
click at [1498, 54] on button "Payment Requests" at bounding box center [1488, 61] width 130 height 27
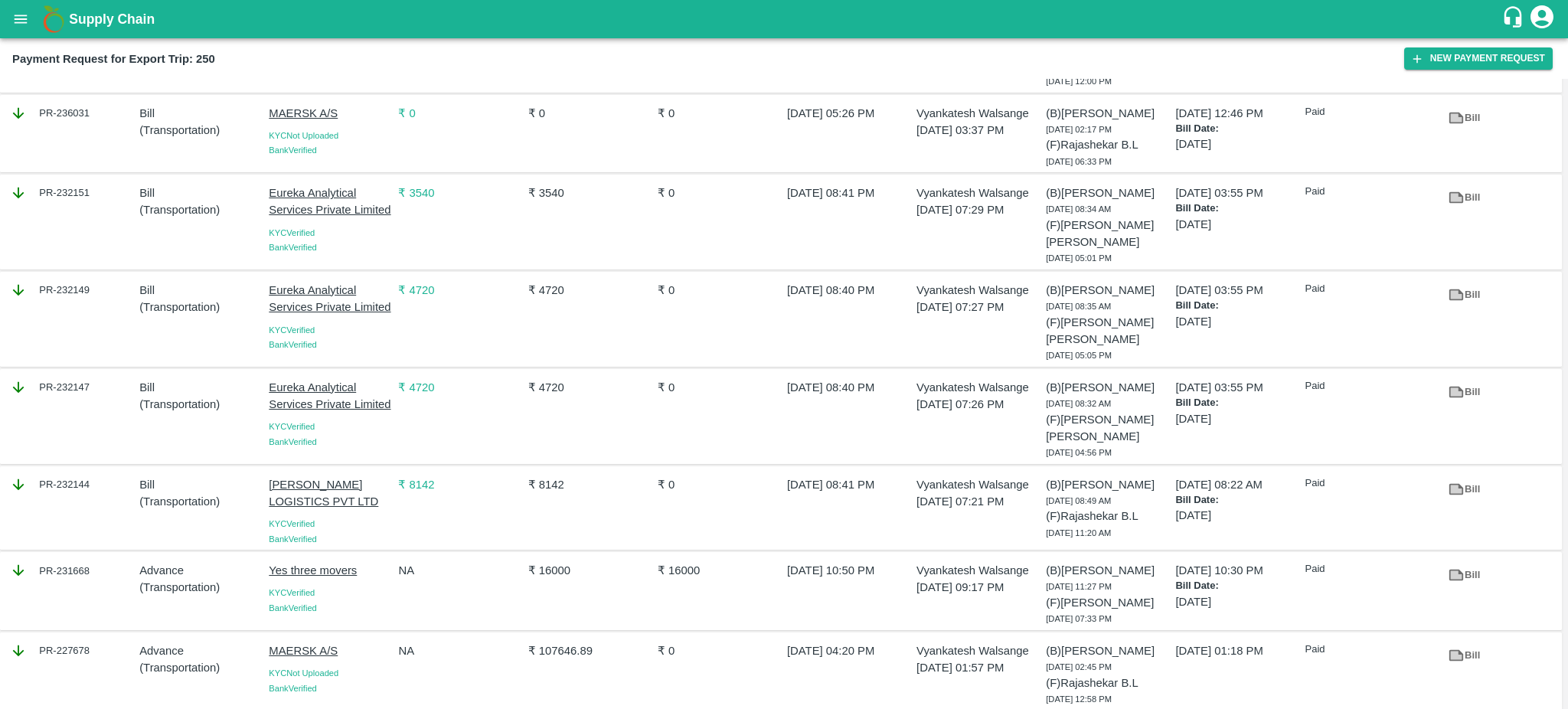
scroll to position [291, 0]
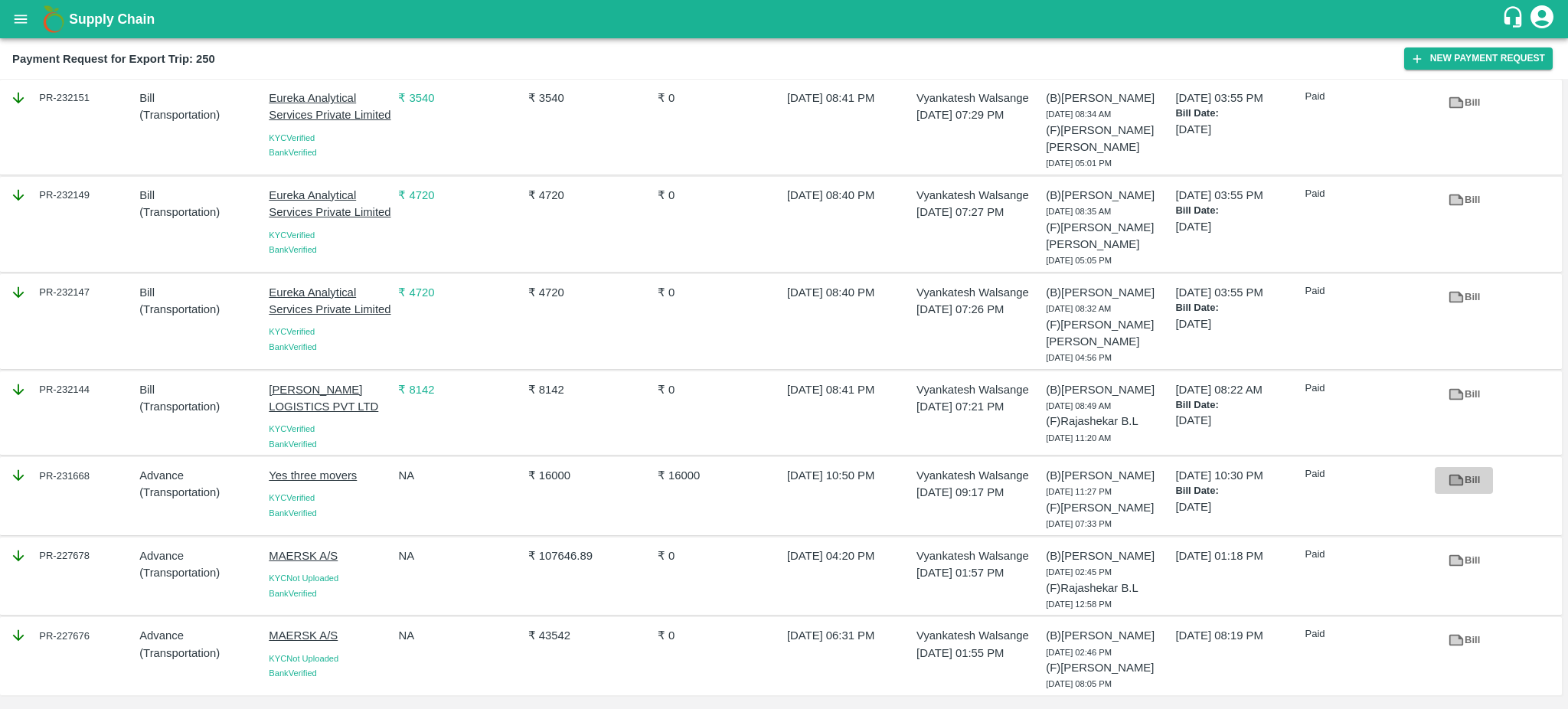
click at [1449, 487] on icon at bounding box center [1456, 480] width 17 height 17
drag, startPoint x: 119, startPoint y: 477, endPoint x: 90, endPoint y: 478, distance: 29.0
click at [90, 478] on div "PR-231668" at bounding box center [72, 476] width 123 height 17
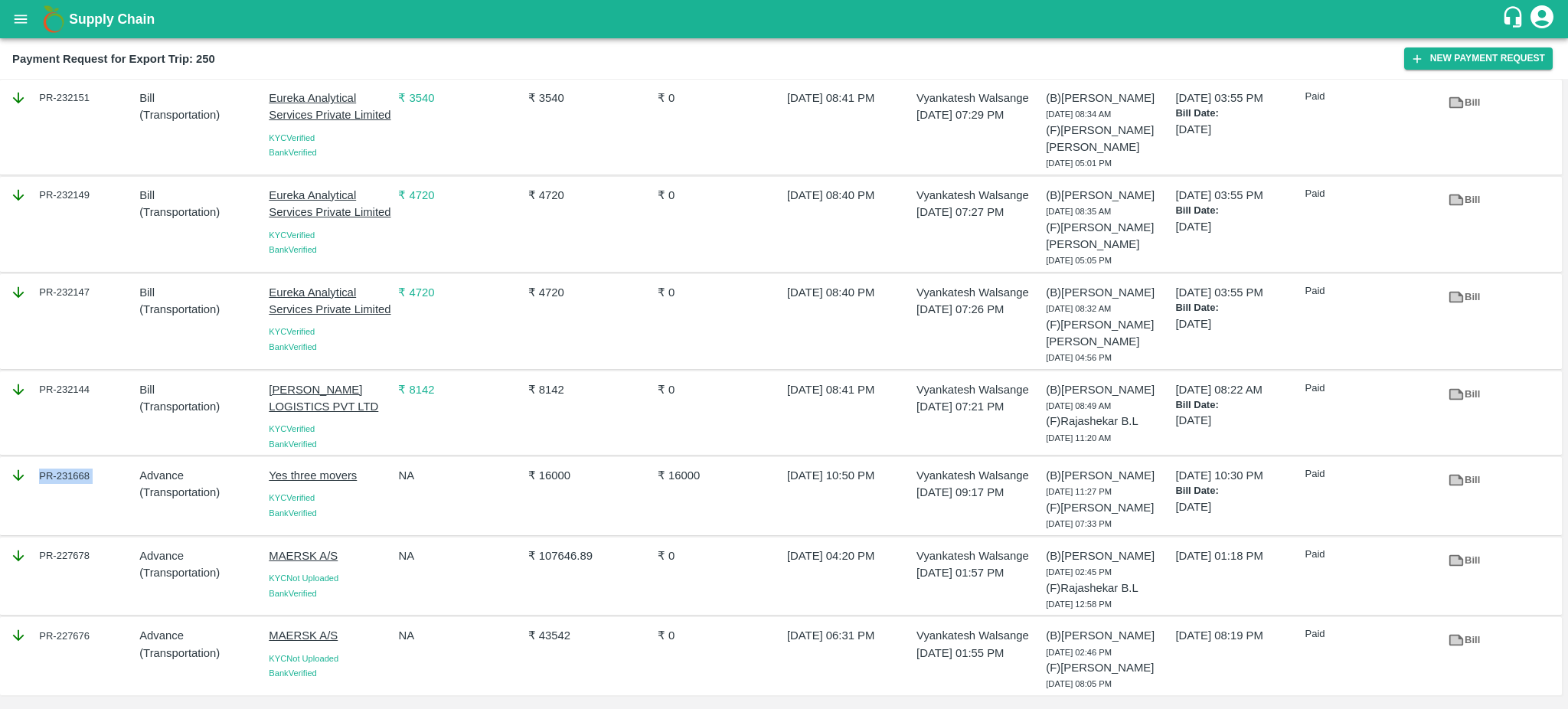
click at [90, 478] on div "PR-231668" at bounding box center [72, 476] width 123 height 17
copy div "PR-231668"
drag, startPoint x: 1174, startPoint y: 477, endPoint x: 1213, endPoint y: 476, distance: 39.0
click at [1213, 476] on p "[DATE] 10:30 PM" at bounding box center [1236, 476] width 123 height 17
copy p "[DATE]"
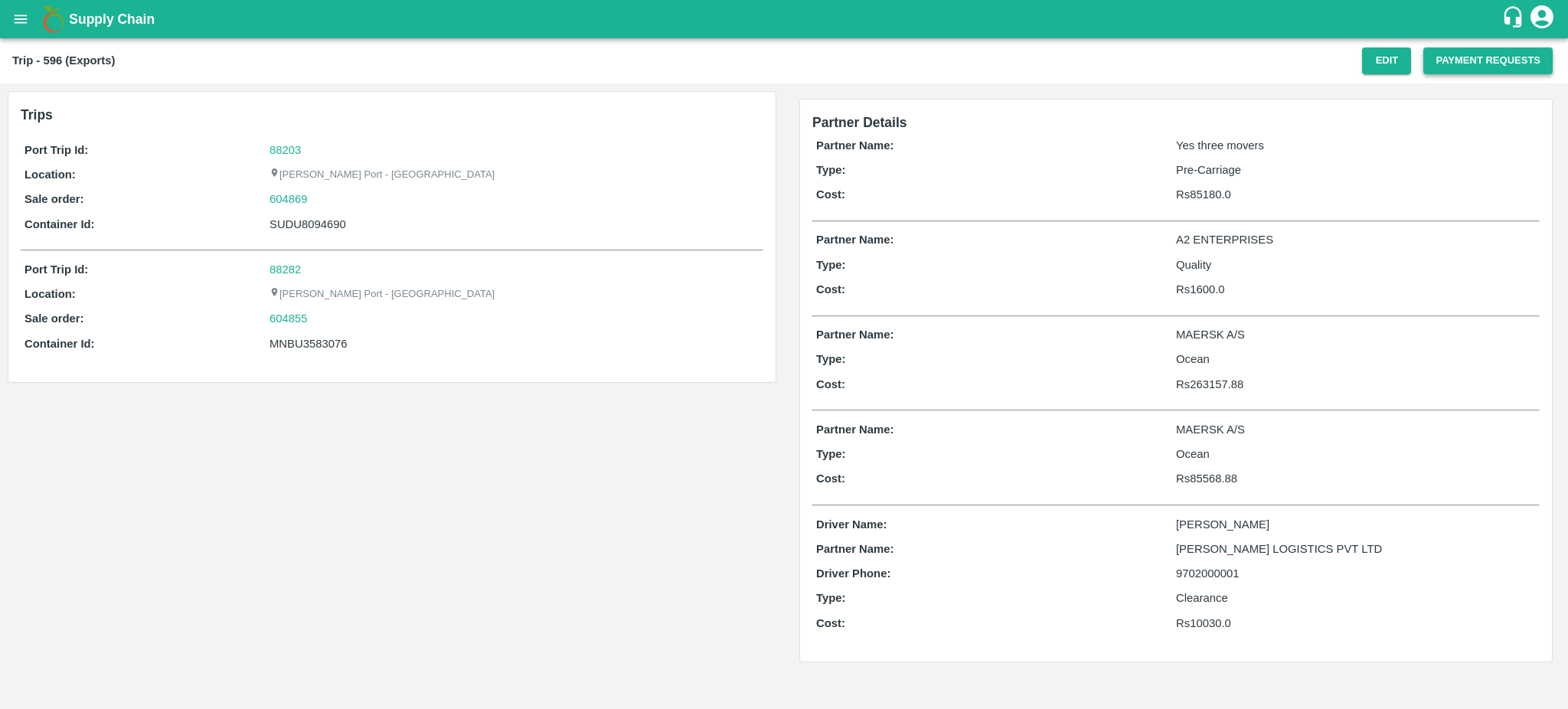
click at [1463, 68] on button "Payment Requests" at bounding box center [1488, 61] width 130 height 27
